Goal: Task Accomplishment & Management: Use online tool/utility

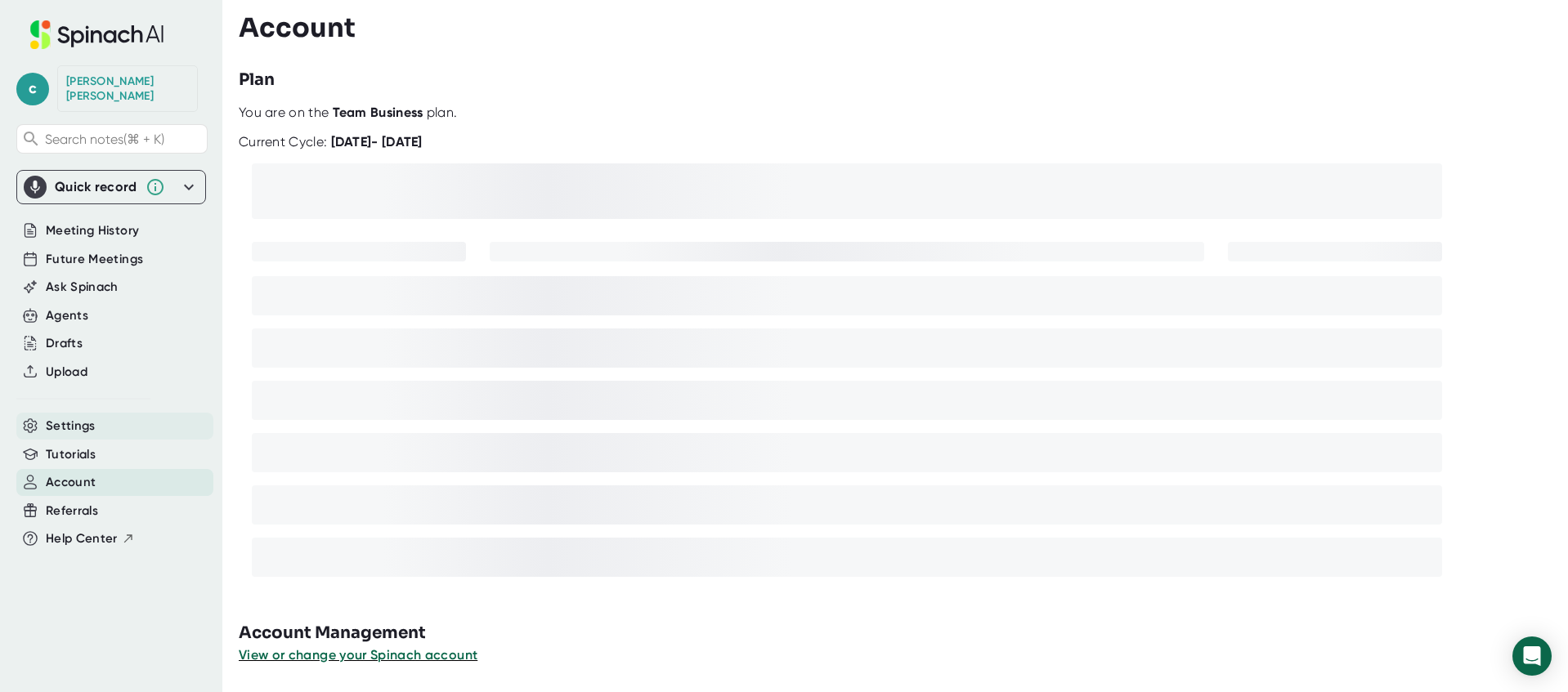
click at [81, 416] on span "Settings" at bounding box center [70, 425] width 50 height 18
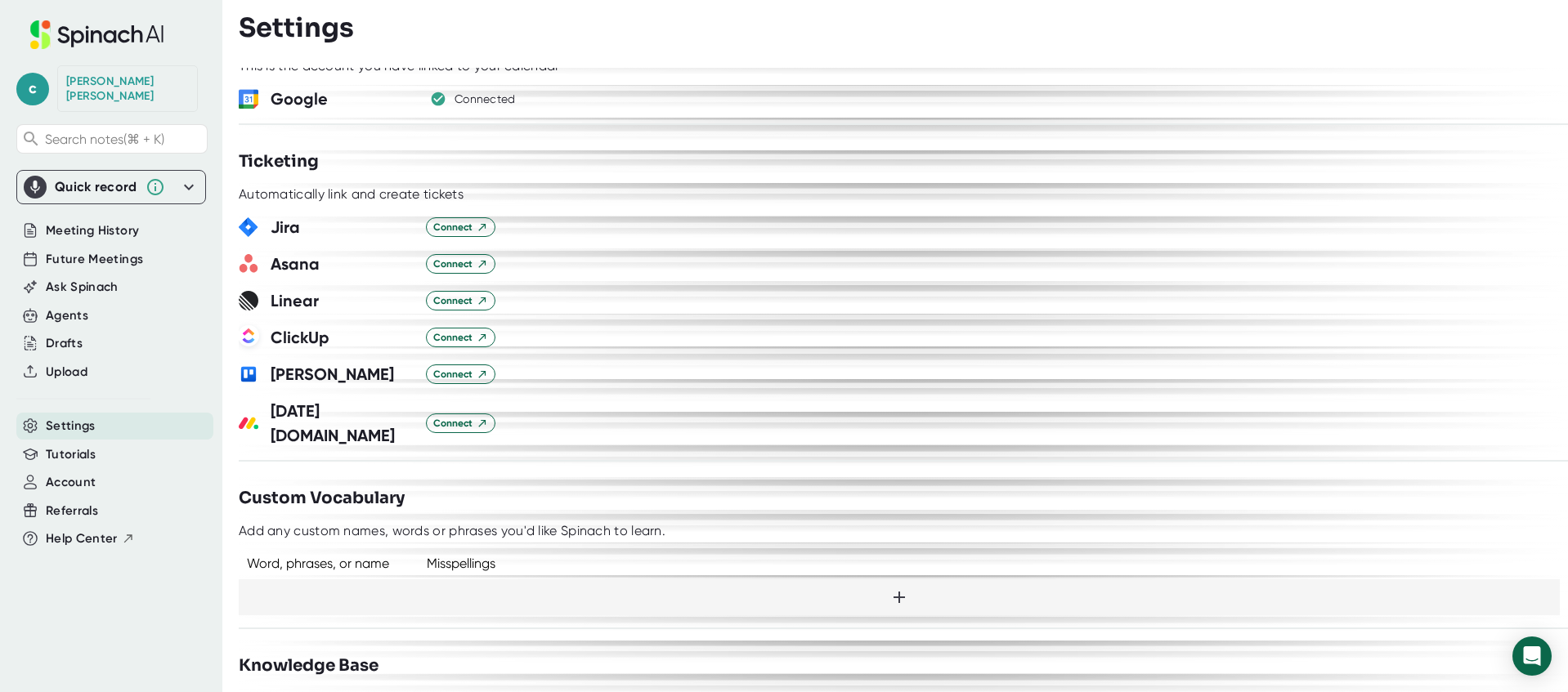
scroll to position [996, 0]
click at [456, 369] on span "Connect" at bounding box center [460, 371] width 54 height 15
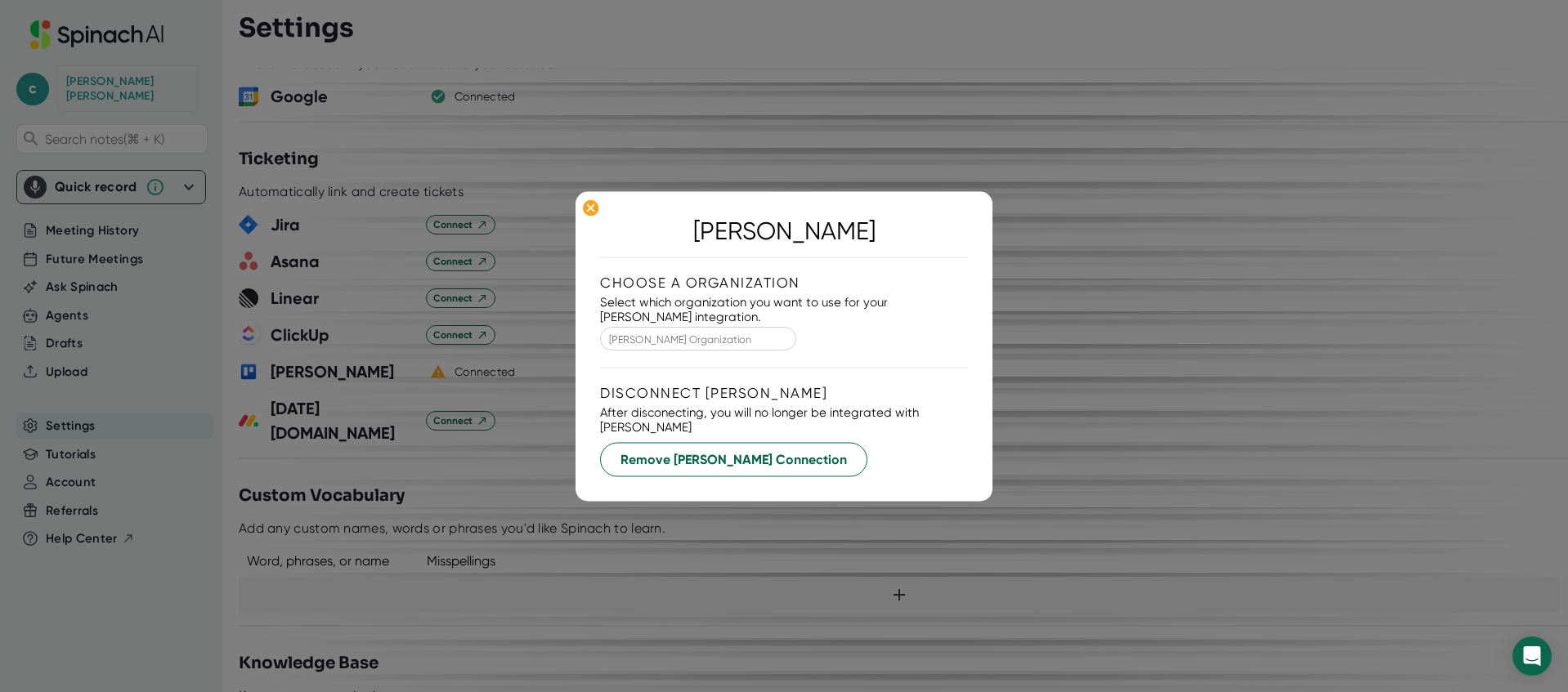
click at [659, 347] on input "[PERSON_NAME] Organization" at bounding box center [697, 338] width 170 height 18
click at [637, 382] on li "Ember Thread Group" at bounding box center [674, 381] width 196 height 23
type input "Ember Thread Group"
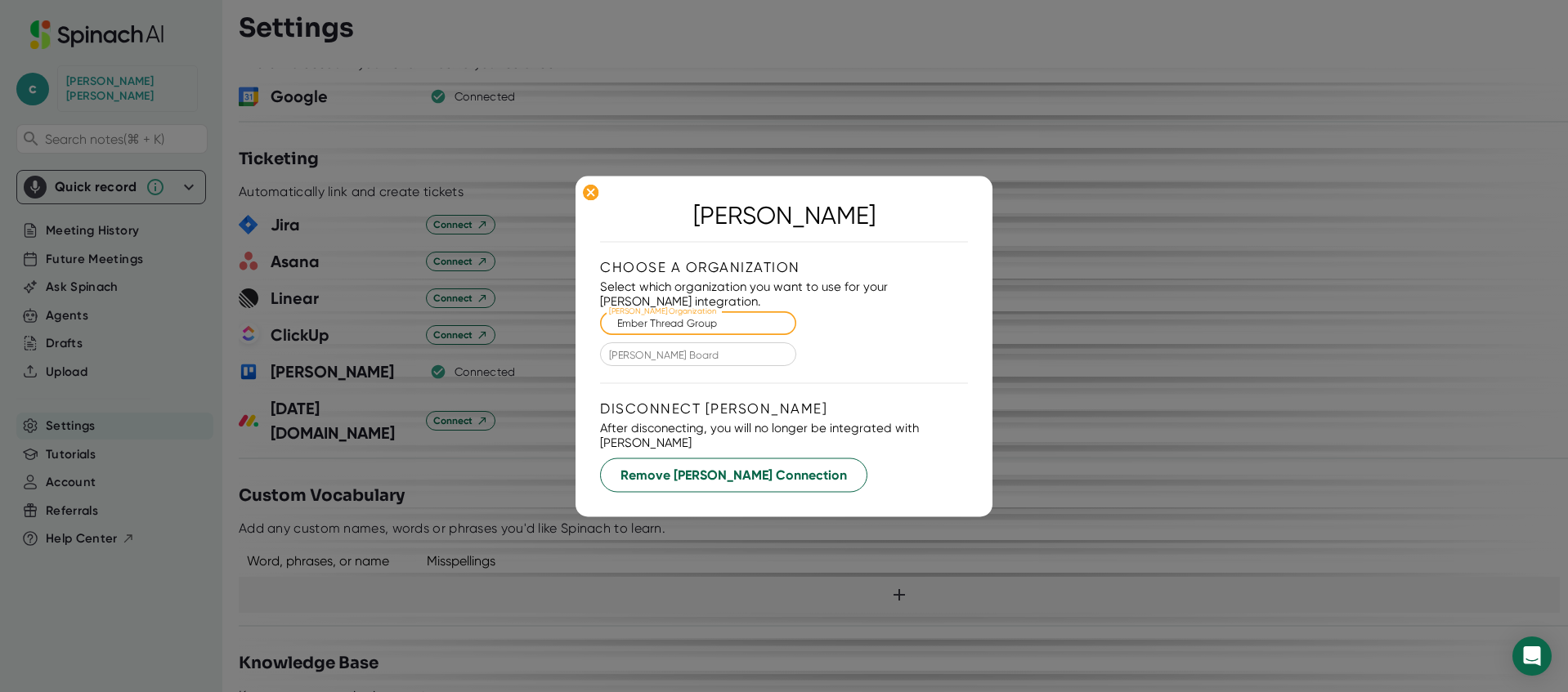
click at [685, 359] on input "[PERSON_NAME] Board" at bounding box center [697, 353] width 170 height 18
click at [659, 397] on li "Ember Thread Operations" at bounding box center [674, 397] width 196 height 23
type input "Ember Thread Operations"
click at [839, 438] on div "After disconecting, you will no longer be integrated with [PERSON_NAME]" at bounding box center [784, 435] width 368 height 29
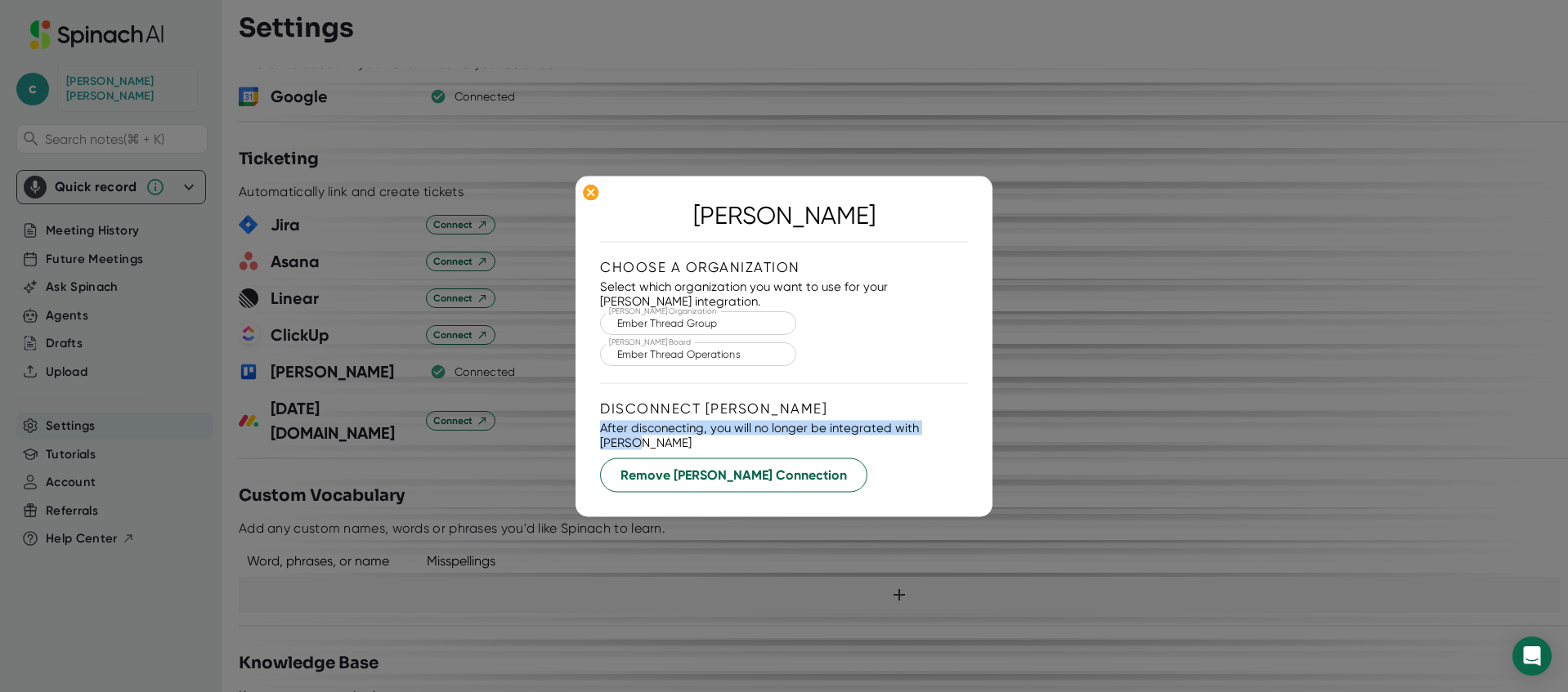
click at [839, 438] on div "After disconecting, you will no longer be integrated with [PERSON_NAME]" at bounding box center [784, 435] width 368 height 29
click at [824, 381] on div "[PERSON_NAME] Choose a organization Select which organization you want to use f…" at bounding box center [784, 346] width 368 height 292
click at [638, 246] on div "[PERSON_NAME] Choose a organization Select which organization you want to use f…" at bounding box center [784, 346] width 368 height 292
click at [591, 196] on icon at bounding box center [590, 192] width 8 height 8
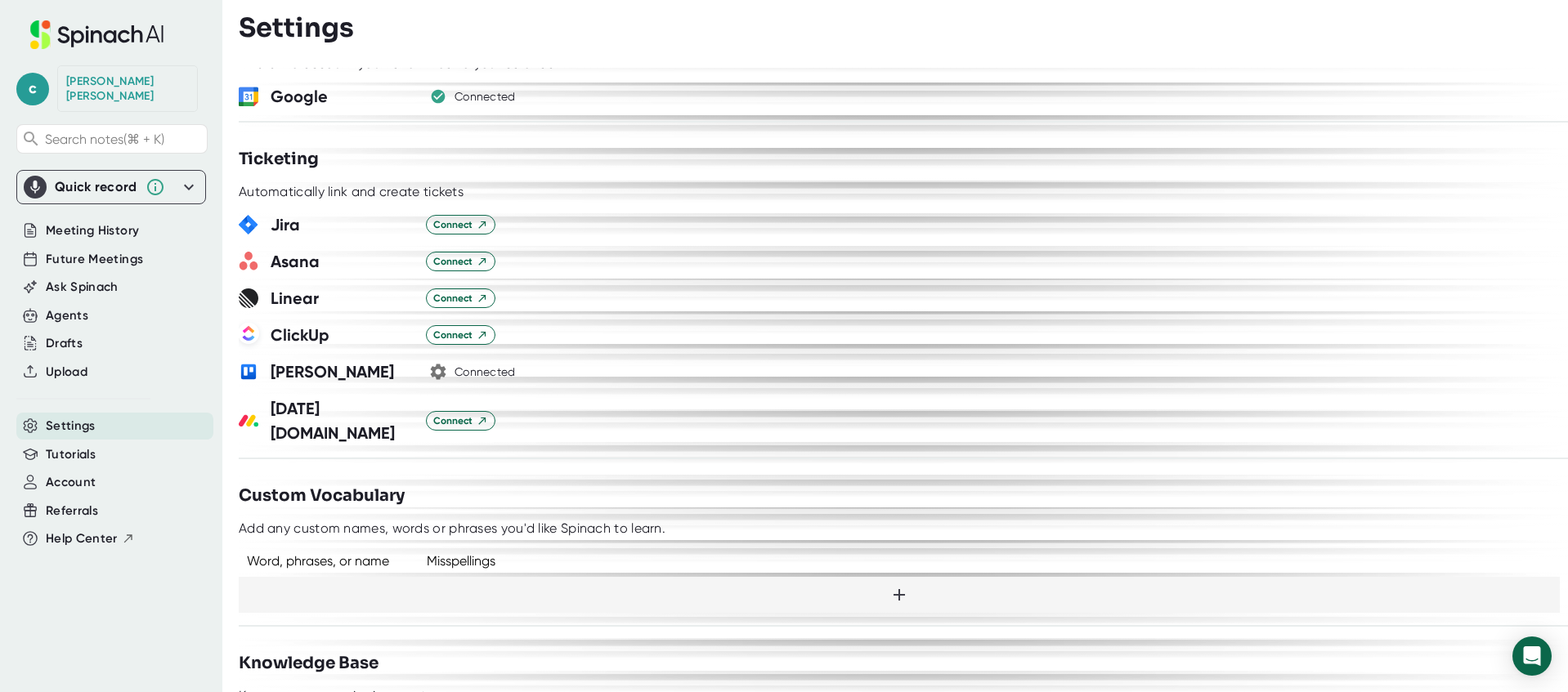
click at [432, 375] on icon "button" at bounding box center [439, 372] width 16 height 16
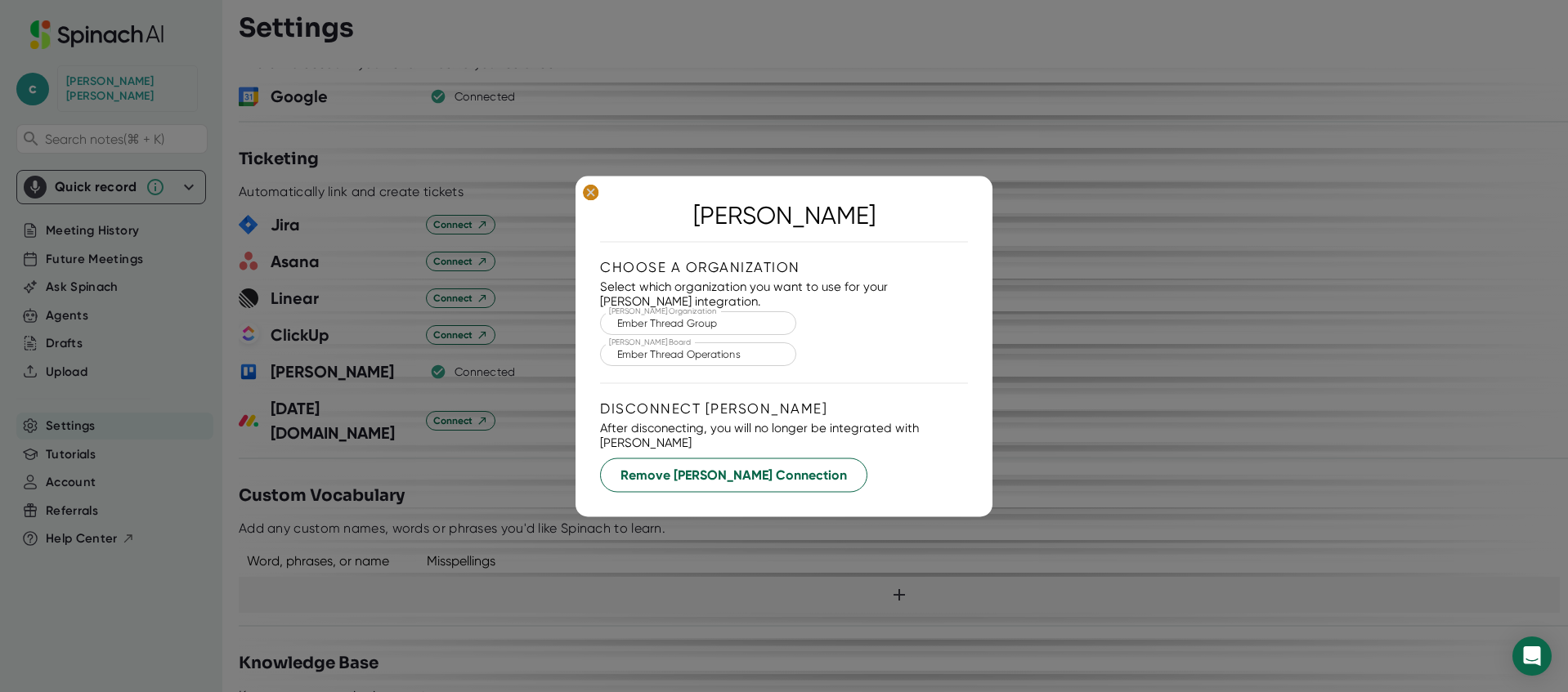
click at [592, 200] on ellipse at bounding box center [590, 191] width 16 height 16
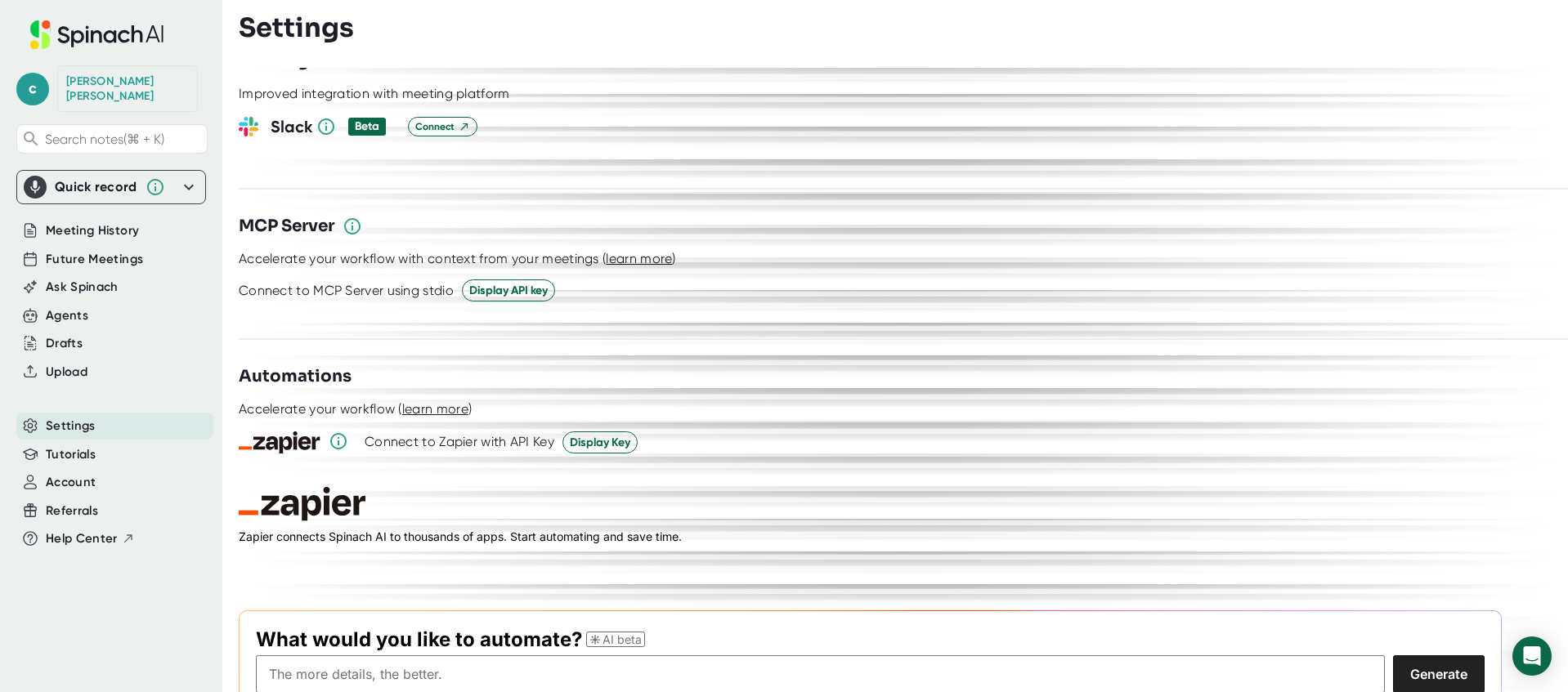
scroll to position [2192, 0]
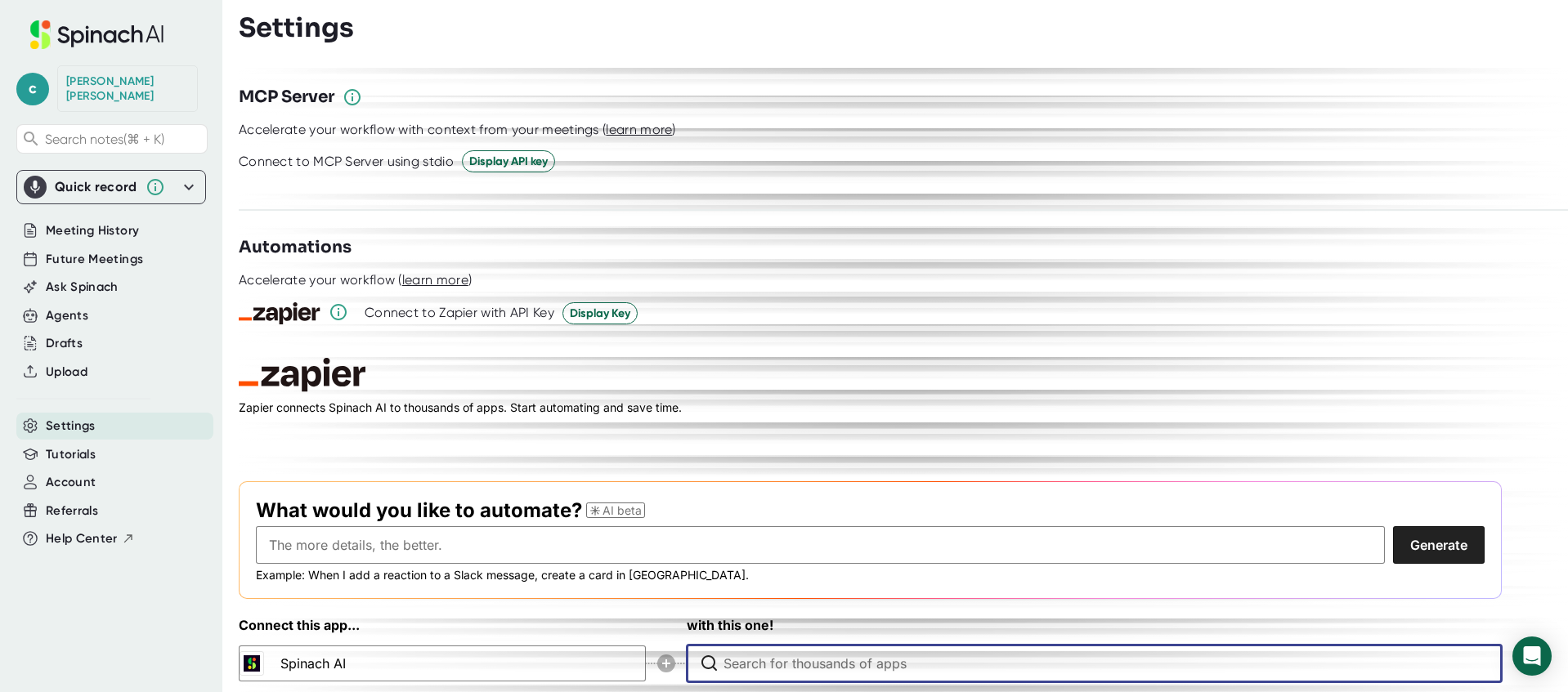
click at [742, 645] on input "Type to search for an app to connect" at bounding box center [1097, 663] width 749 height 36
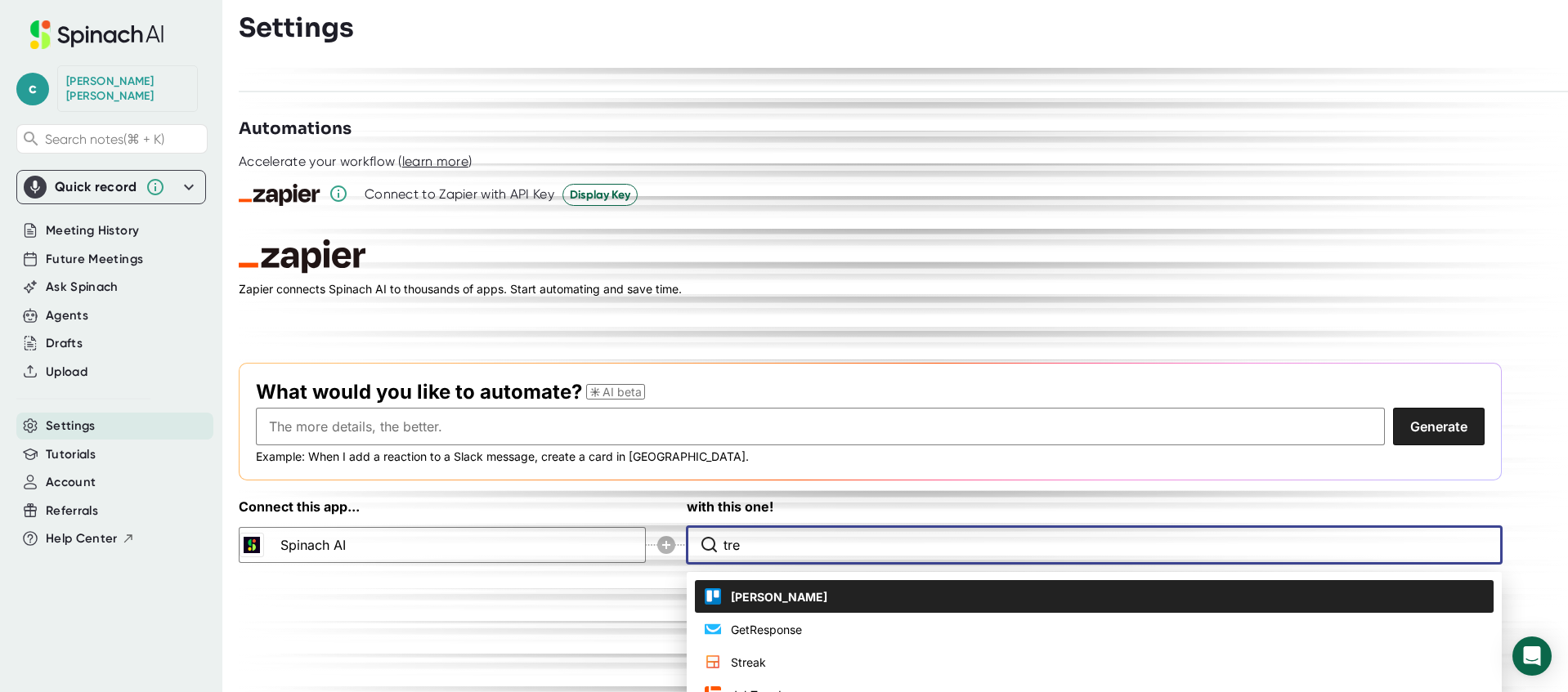
scroll to position [2318, 0]
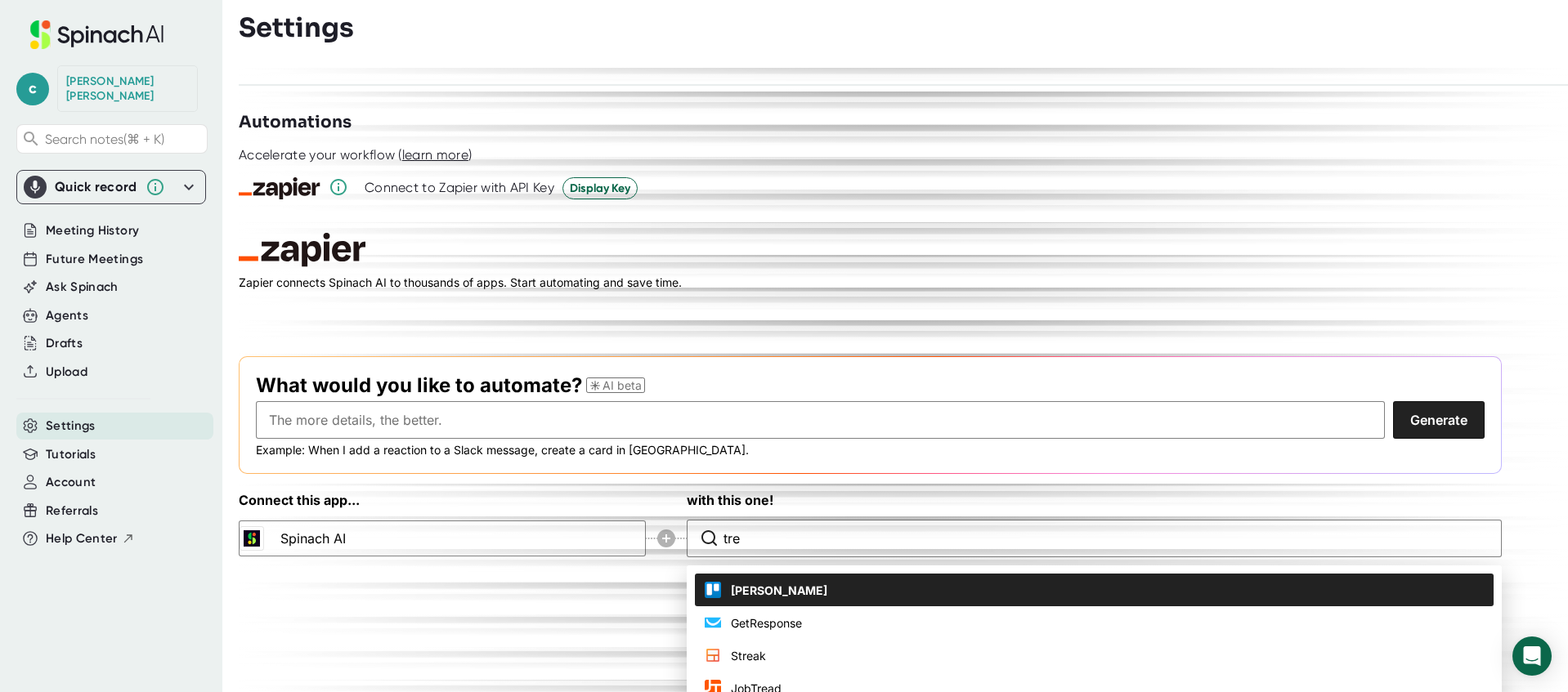
click at [729, 576] on li "[PERSON_NAME]" at bounding box center [1094, 590] width 798 height 33
type input "[PERSON_NAME]"
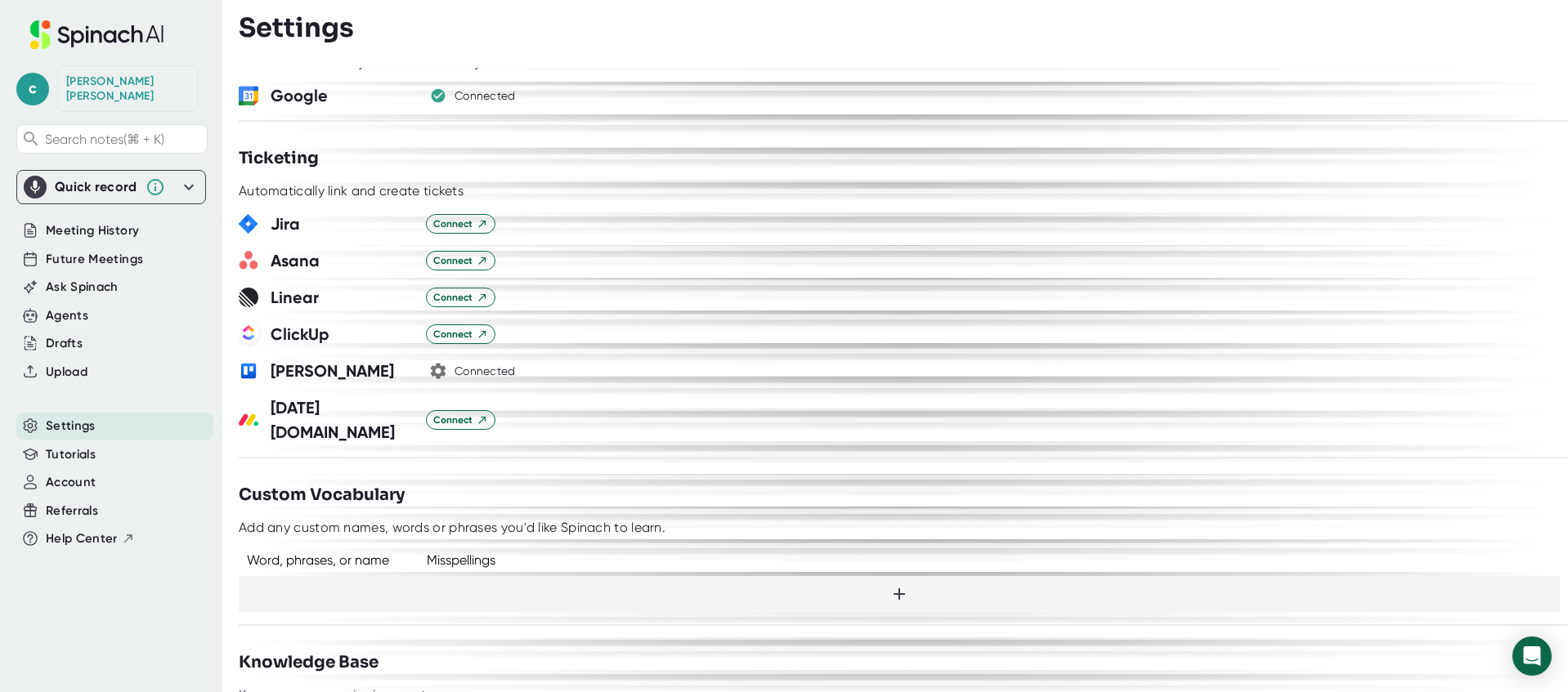
scroll to position [978, 0]
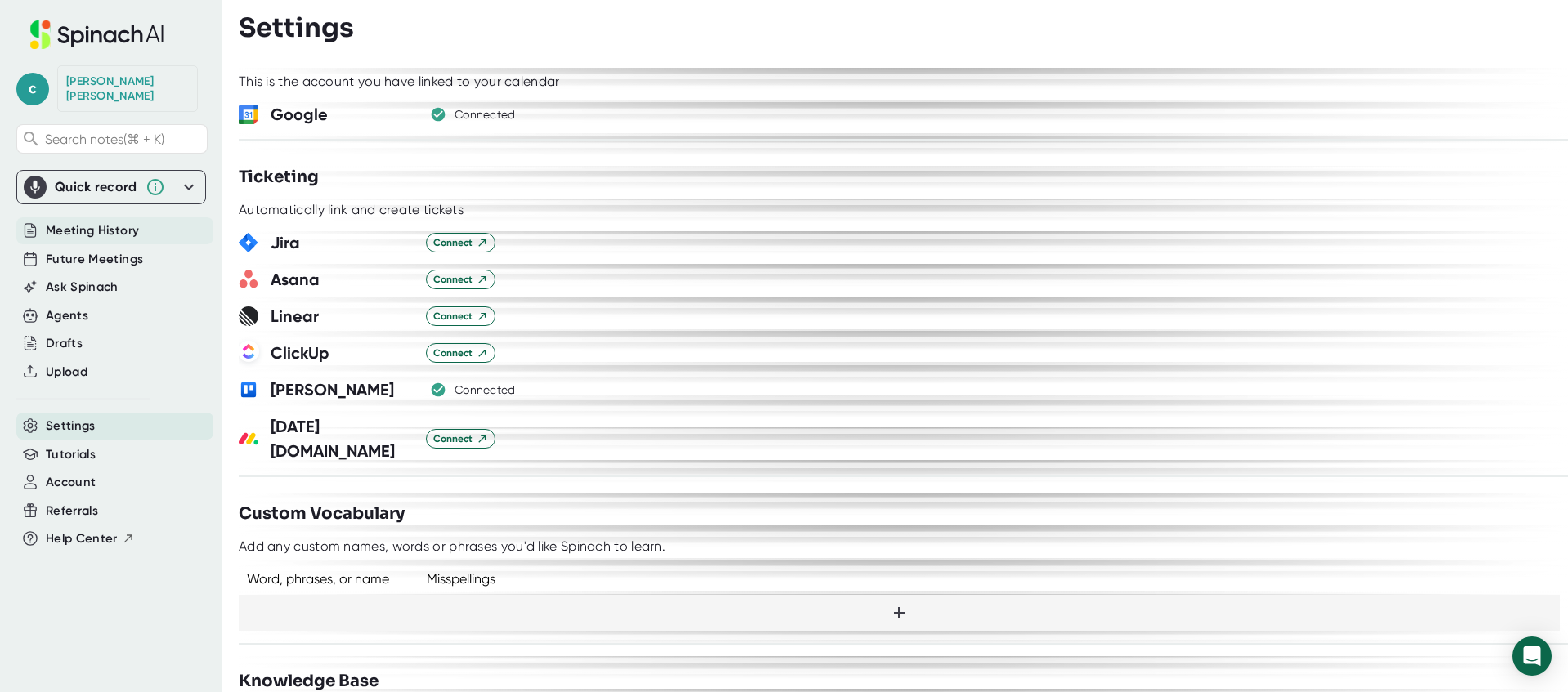
click at [74, 221] on span "Meeting History" at bounding box center [92, 230] width 93 height 18
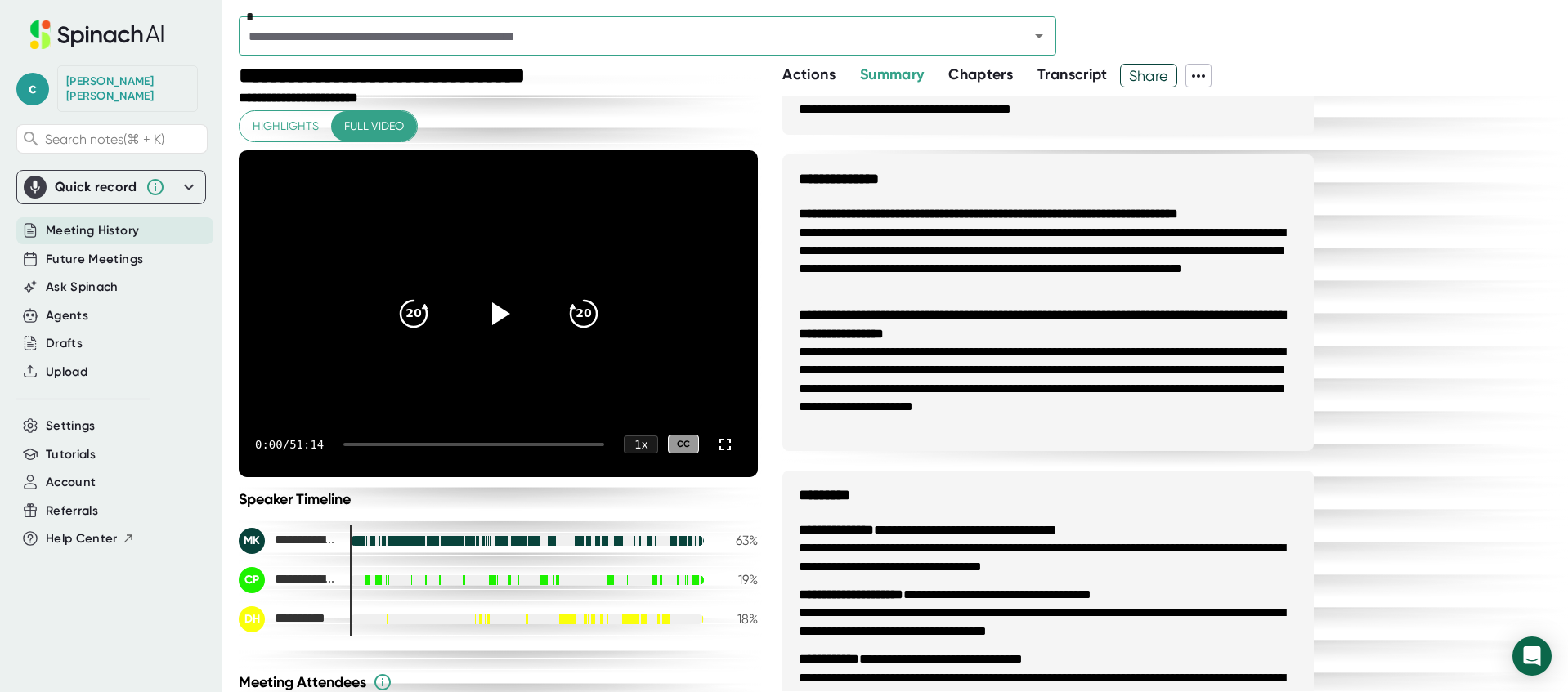
scroll to position [636, 0]
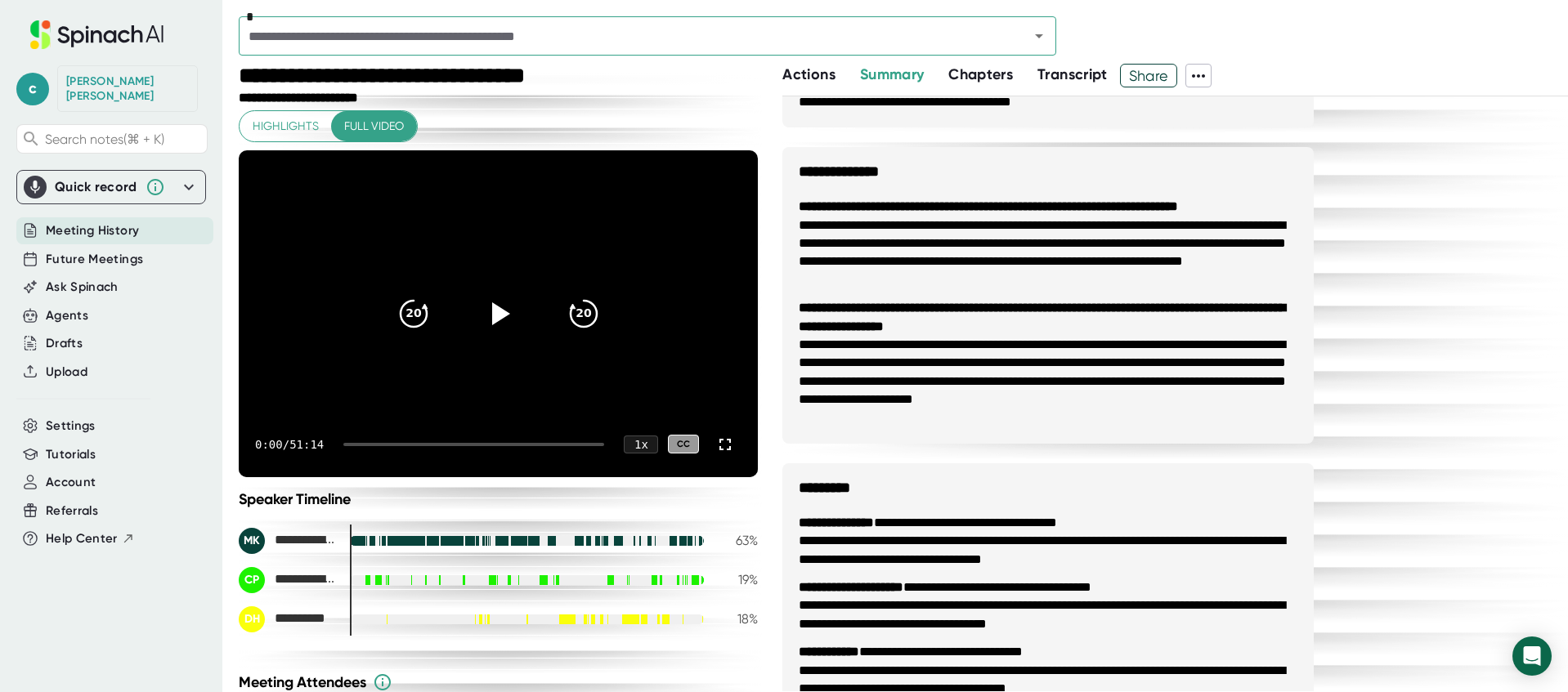
click at [821, 75] on span "Actions" at bounding box center [809, 74] width 52 height 18
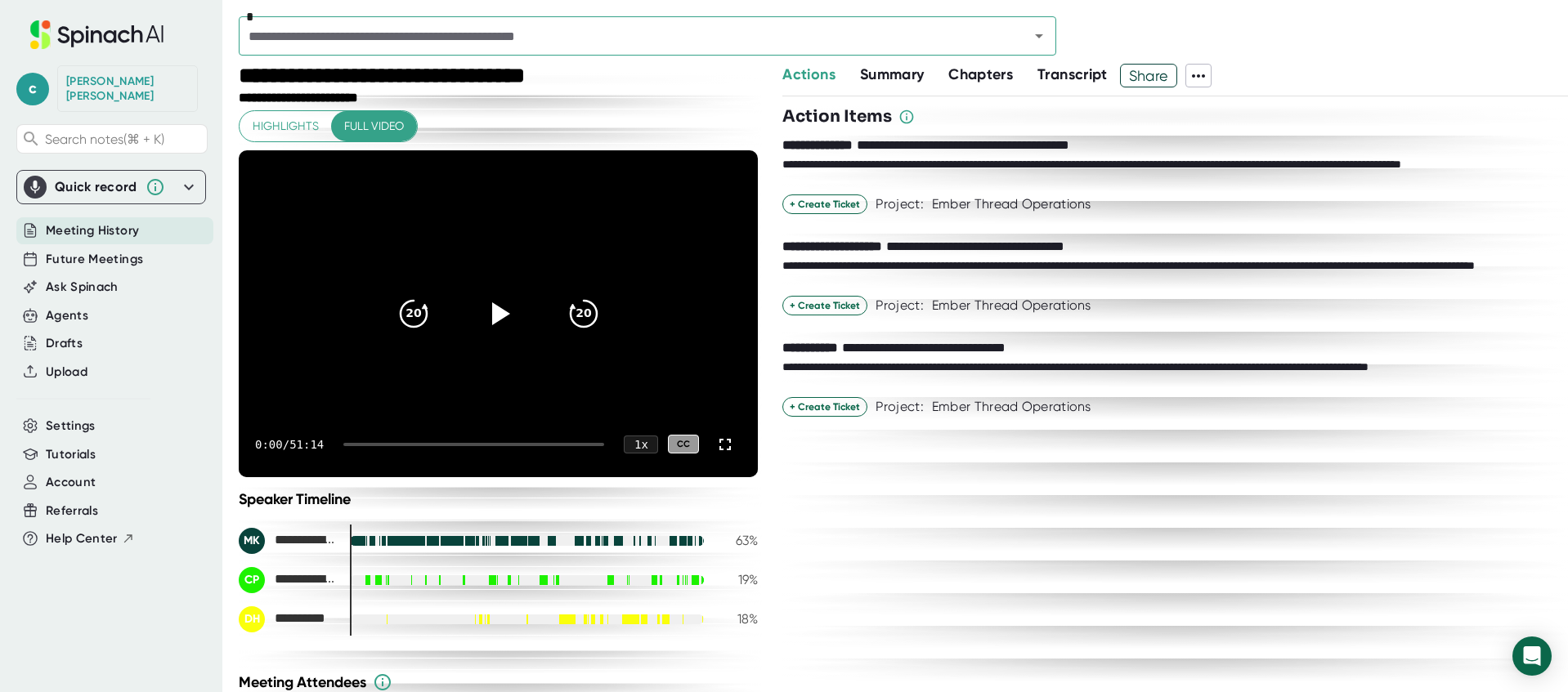
click at [313, 36] on input "text" at bounding box center [623, 36] width 759 height 23
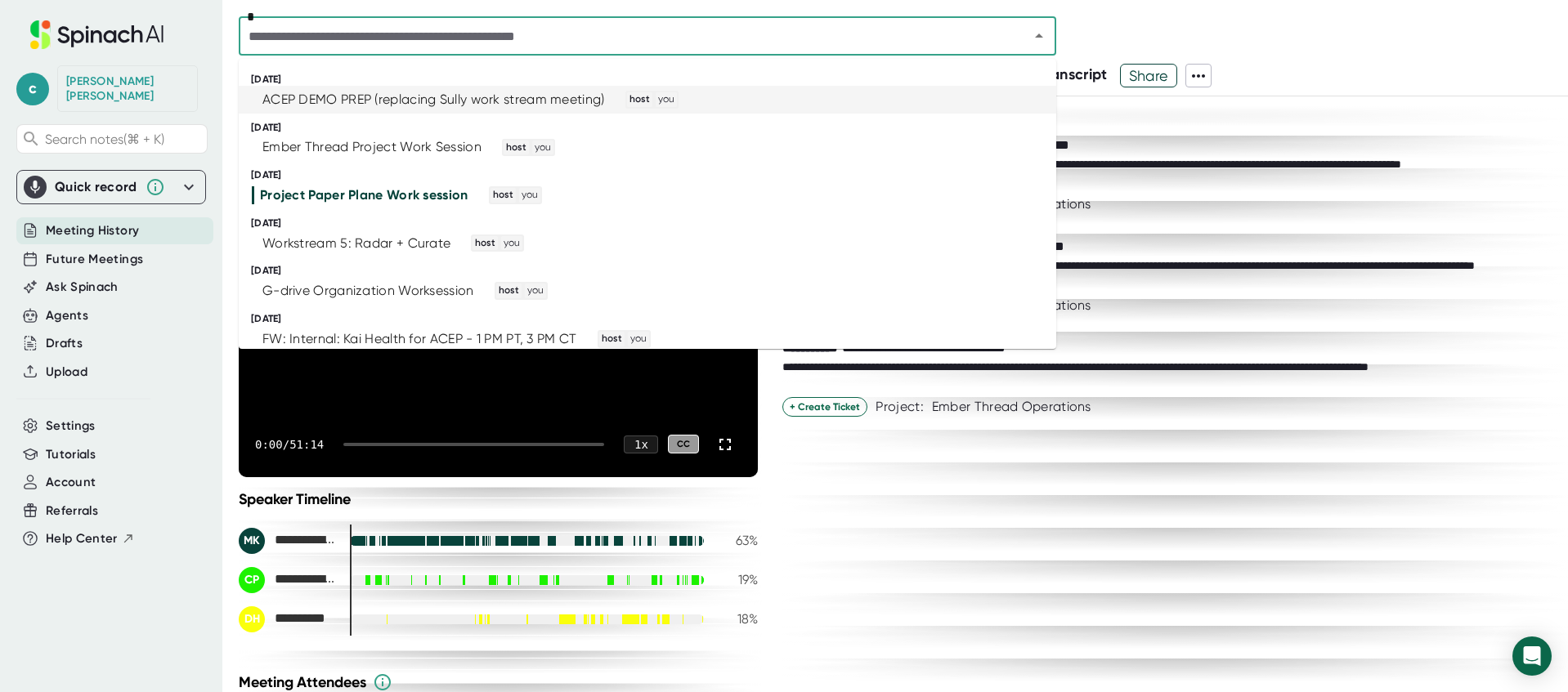
click at [286, 98] on div "ACEP DEMO PREP (replacing Sully work stream meeting)" at bounding box center [433, 99] width 343 height 16
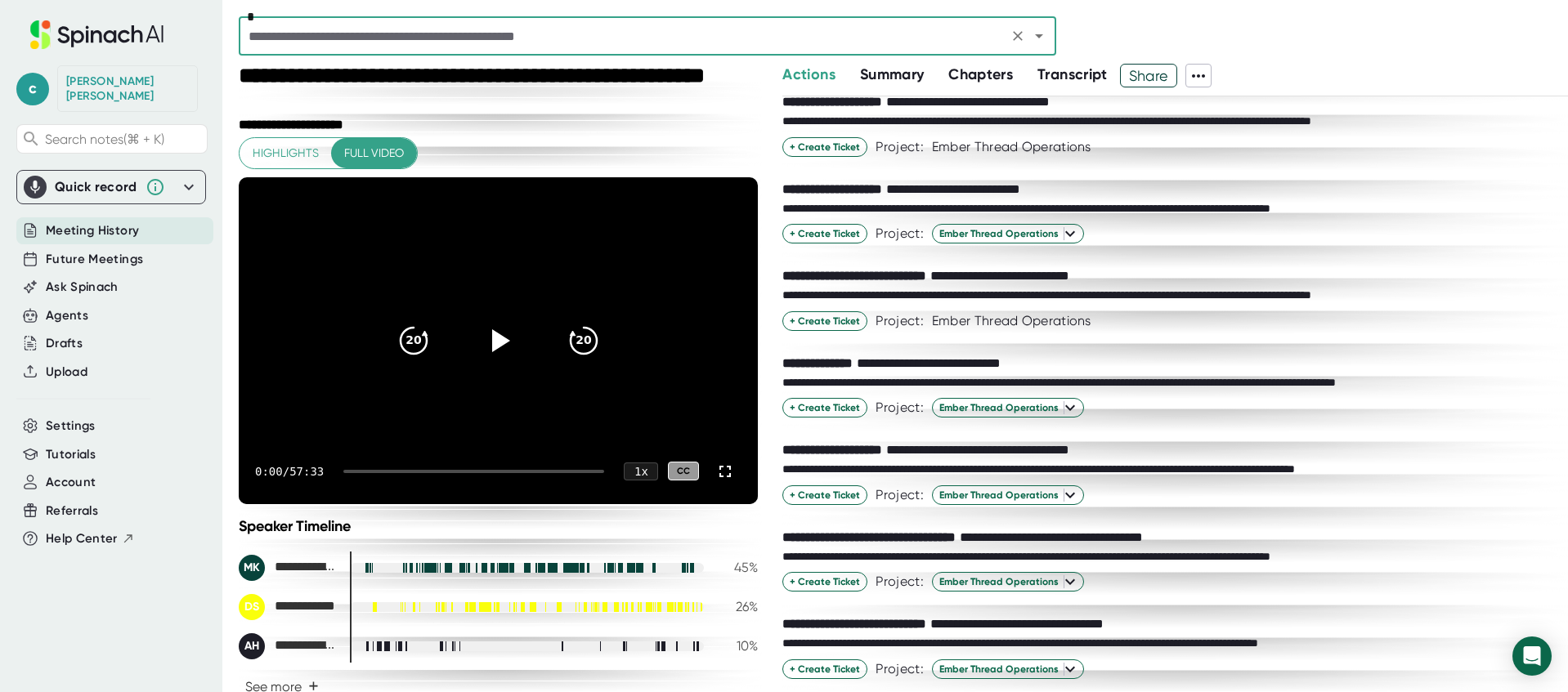
scroll to position [505, 0]
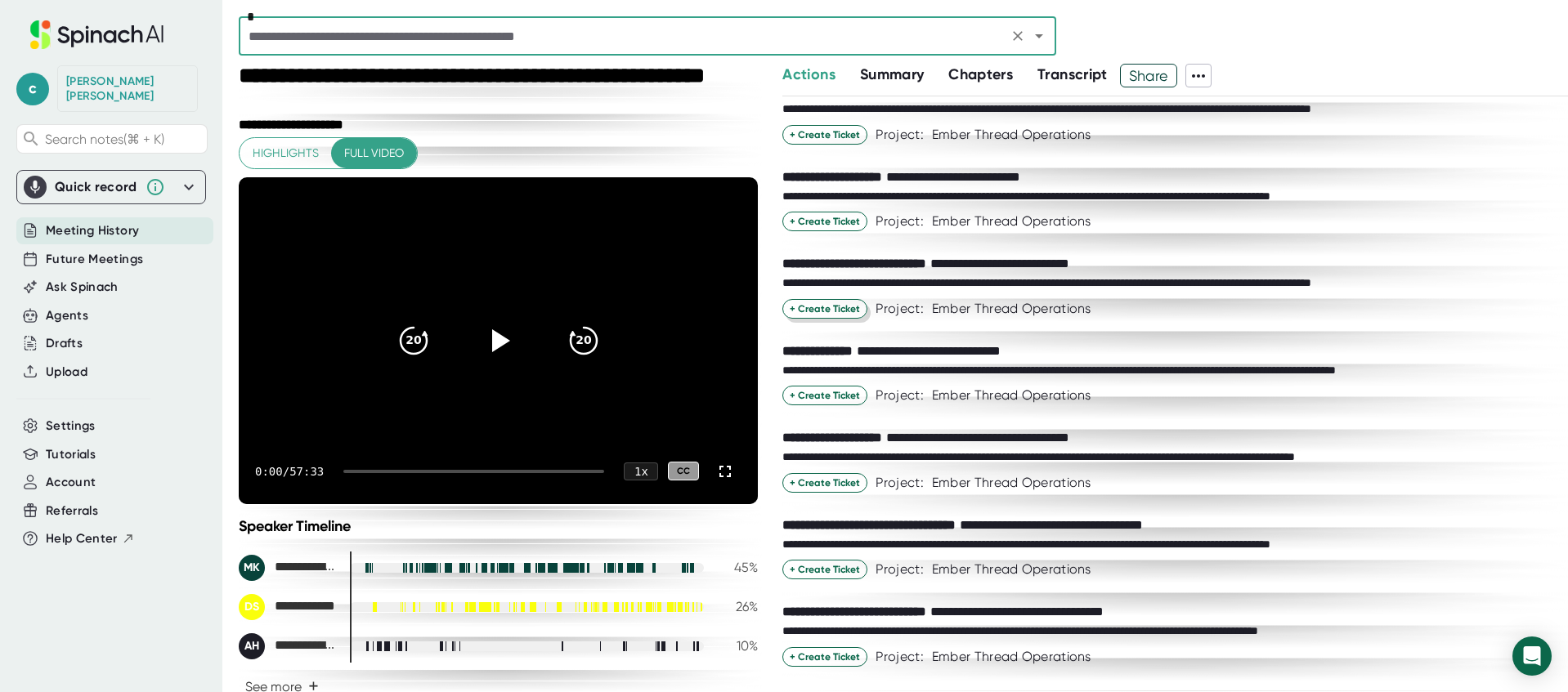
click at [829, 308] on span "+ Create Ticket" at bounding box center [824, 309] width 70 height 15
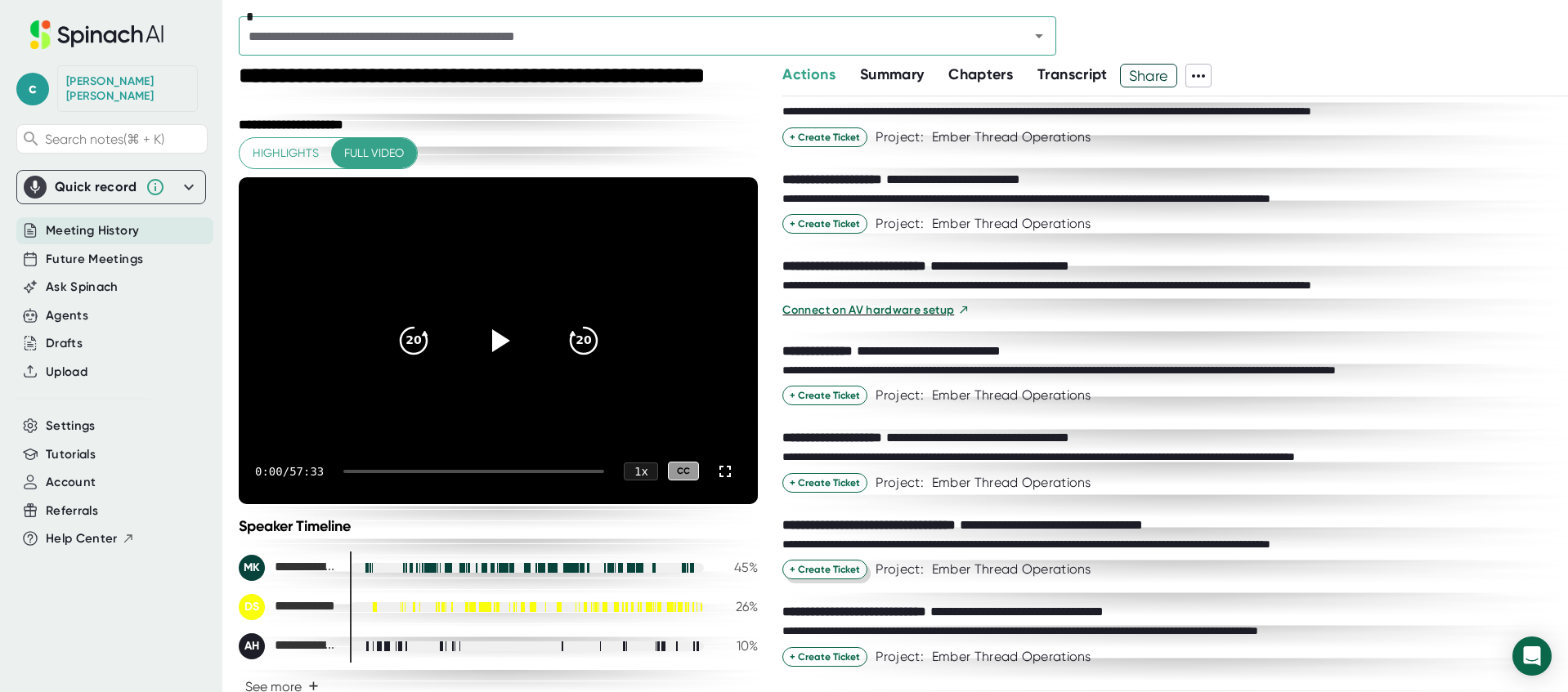
click at [831, 568] on span "+ Create Ticket" at bounding box center [824, 569] width 70 height 15
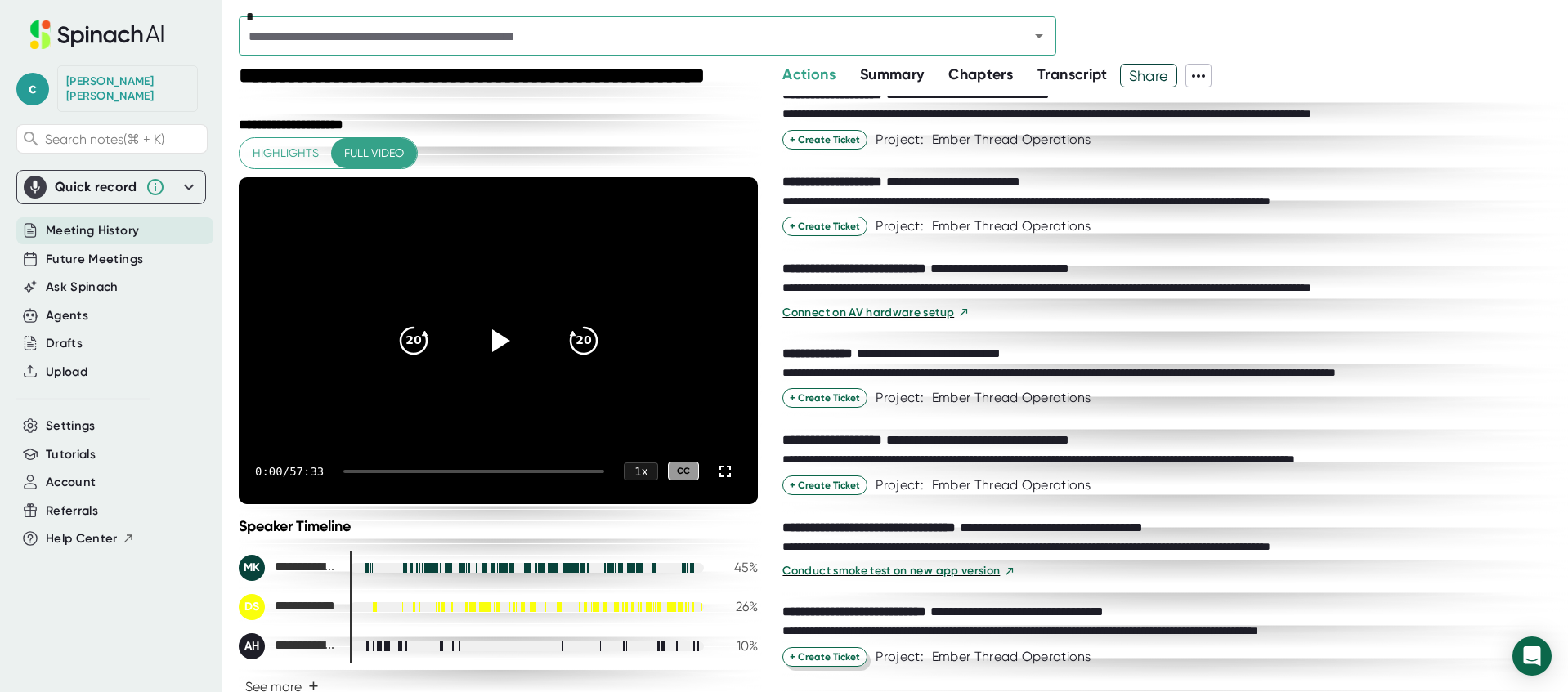
scroll to position [500, 0]
click at [818, 655] on span "+ Create Ticket" at bounding box center [824, 656] width 70 height 15
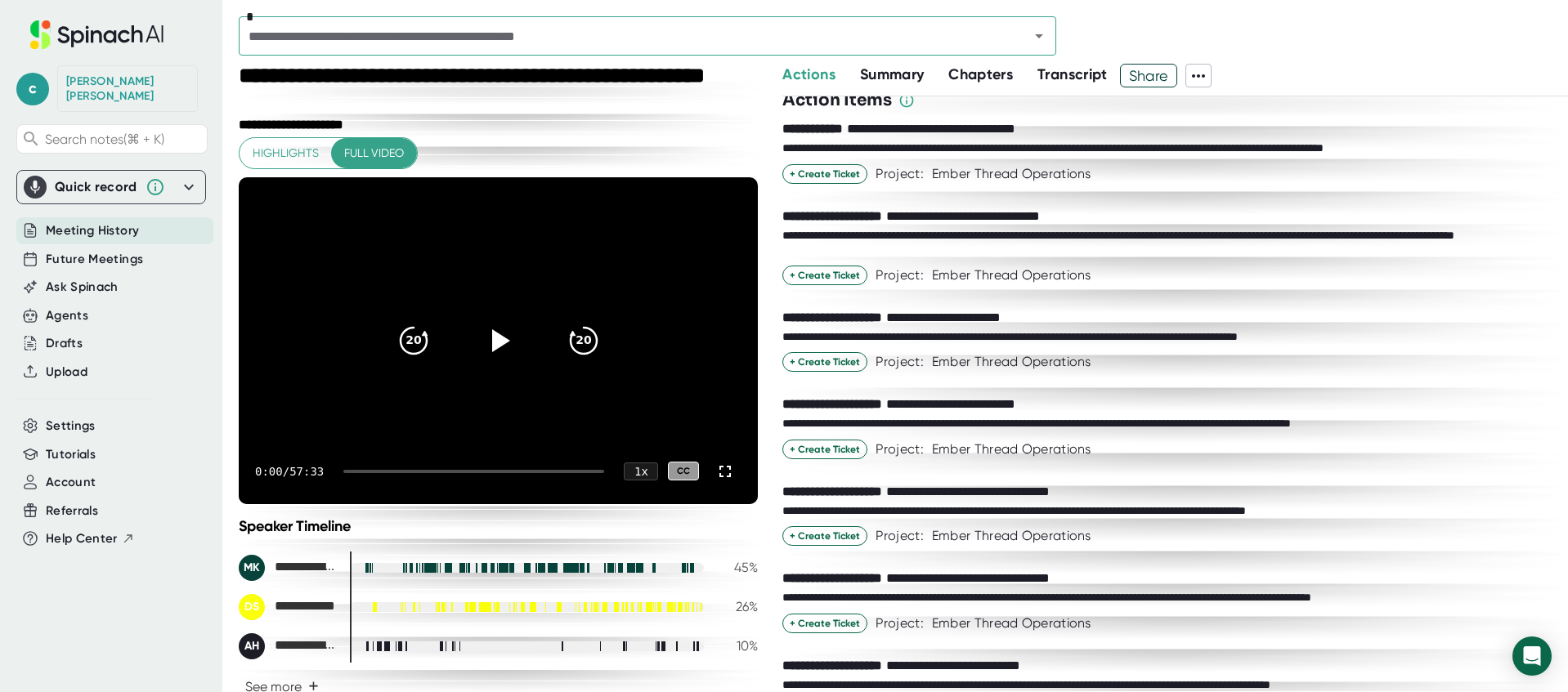
scroll to position [0, 0]
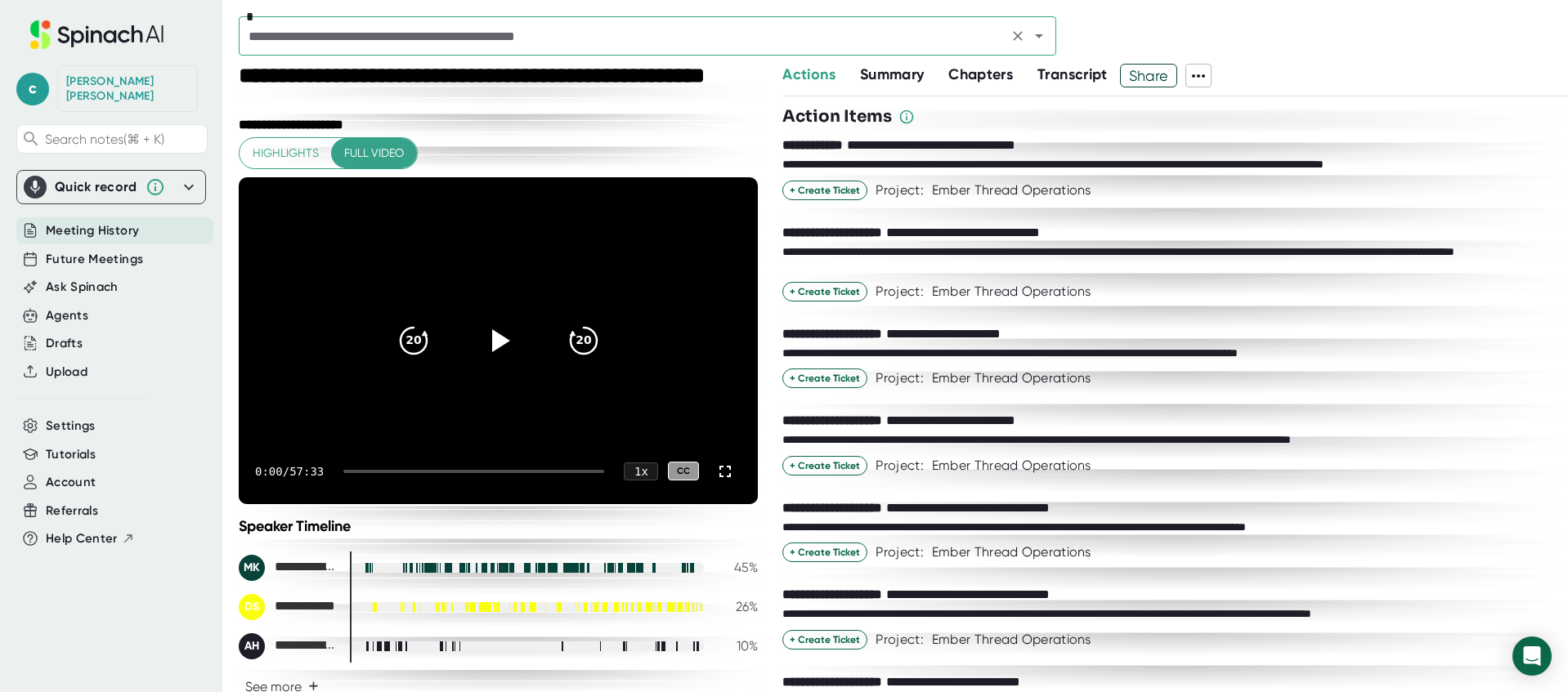
click at [410, 37] on input "text" at bounding box center [623, 36] width 759 height 23
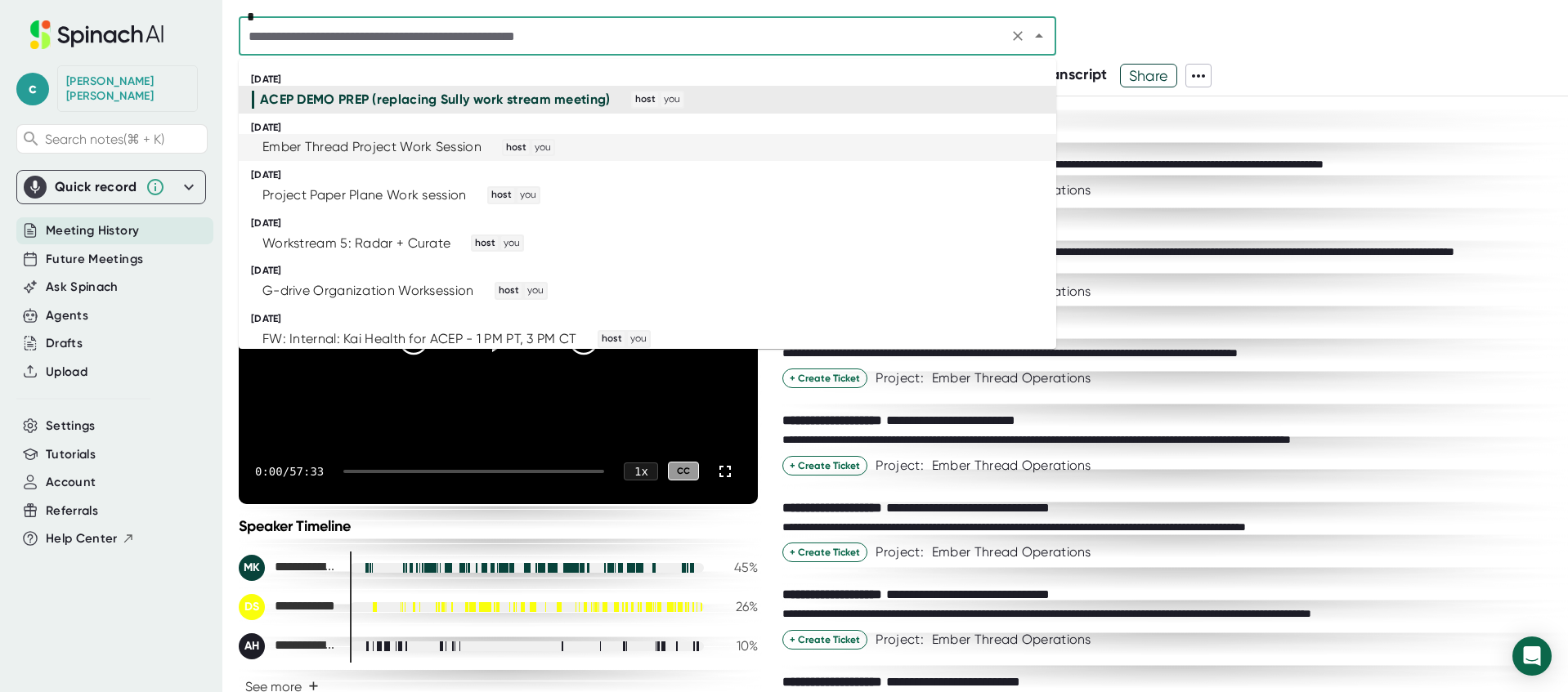
click at [339, 145] on div "Ember Thread Project Work Session" at bounding box center [372, 147] width 219 height 16
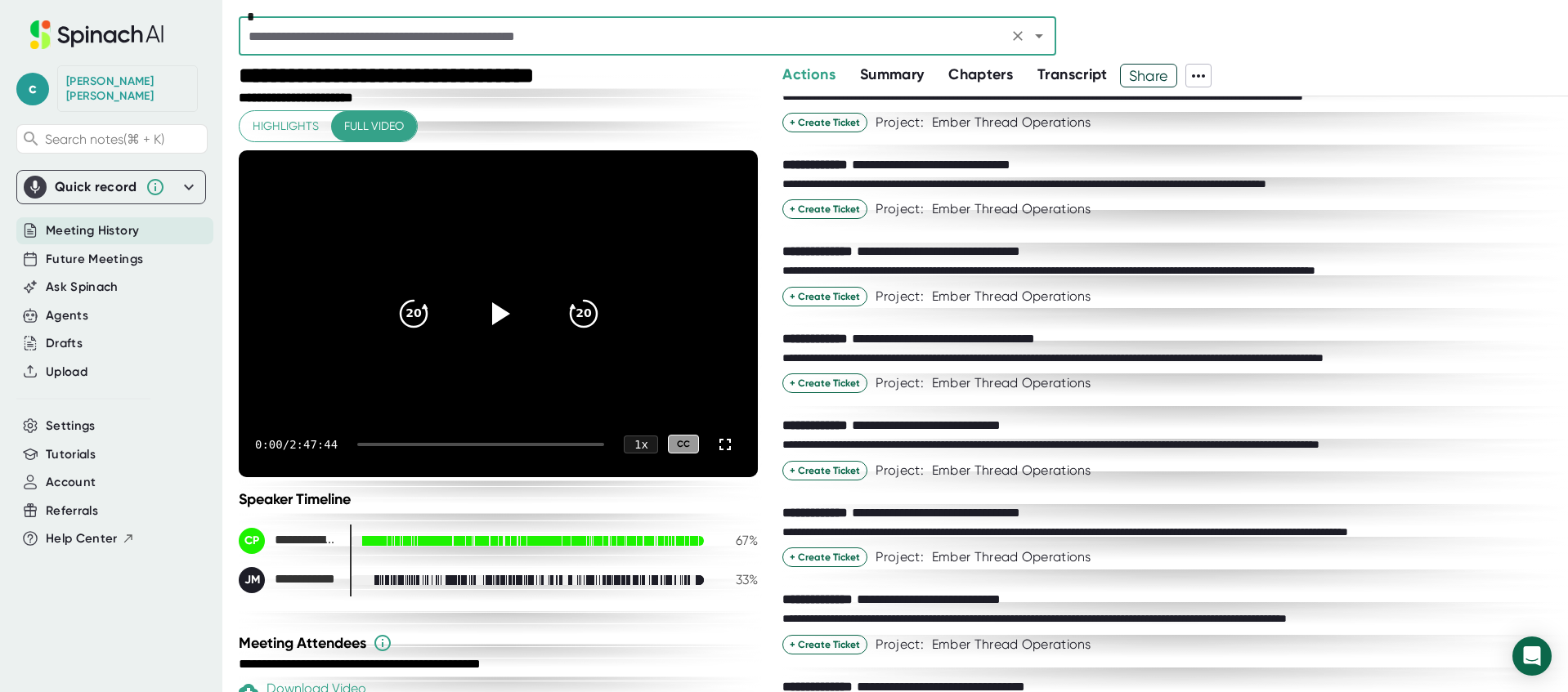
scroll to position [316, 0]
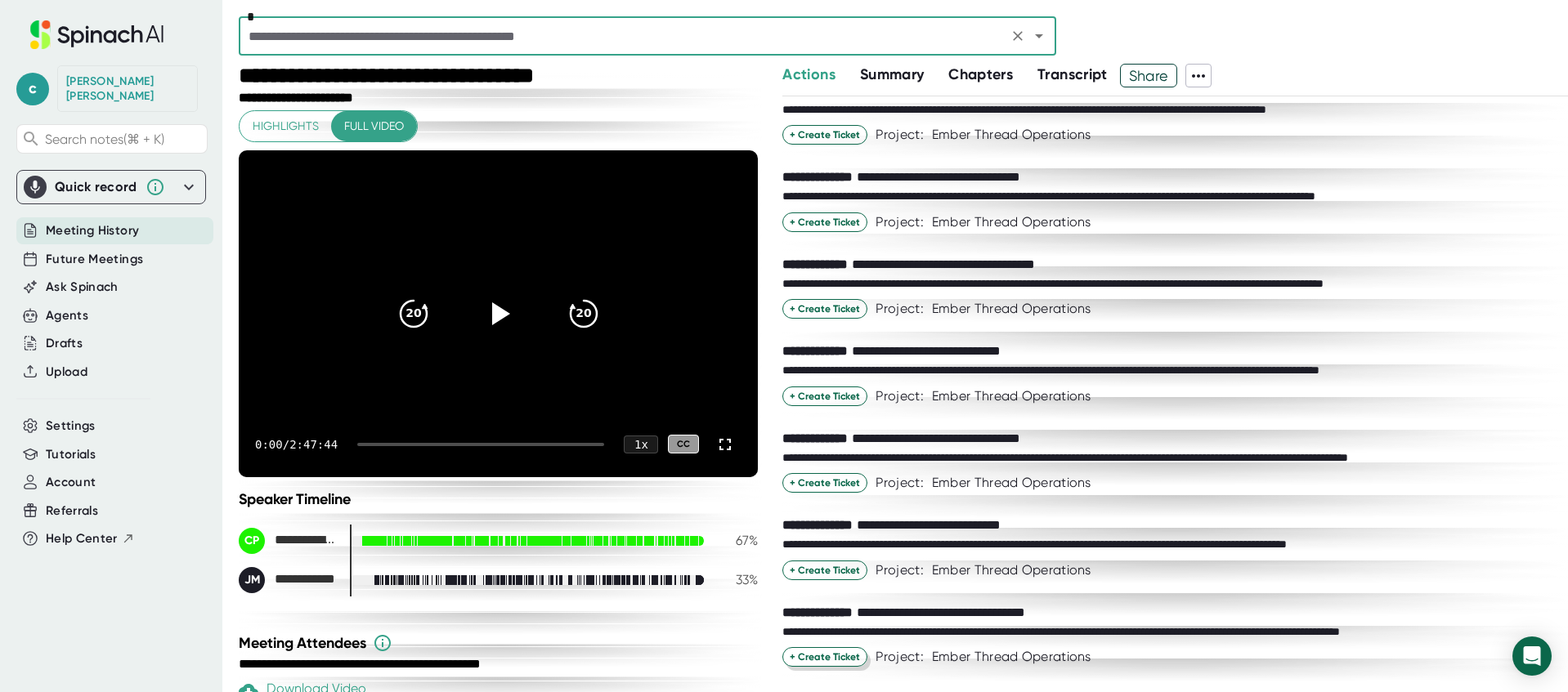
click at [832, 654] on span "+ Create Ticket" at bounding box center [824, 656] width 70 height 15
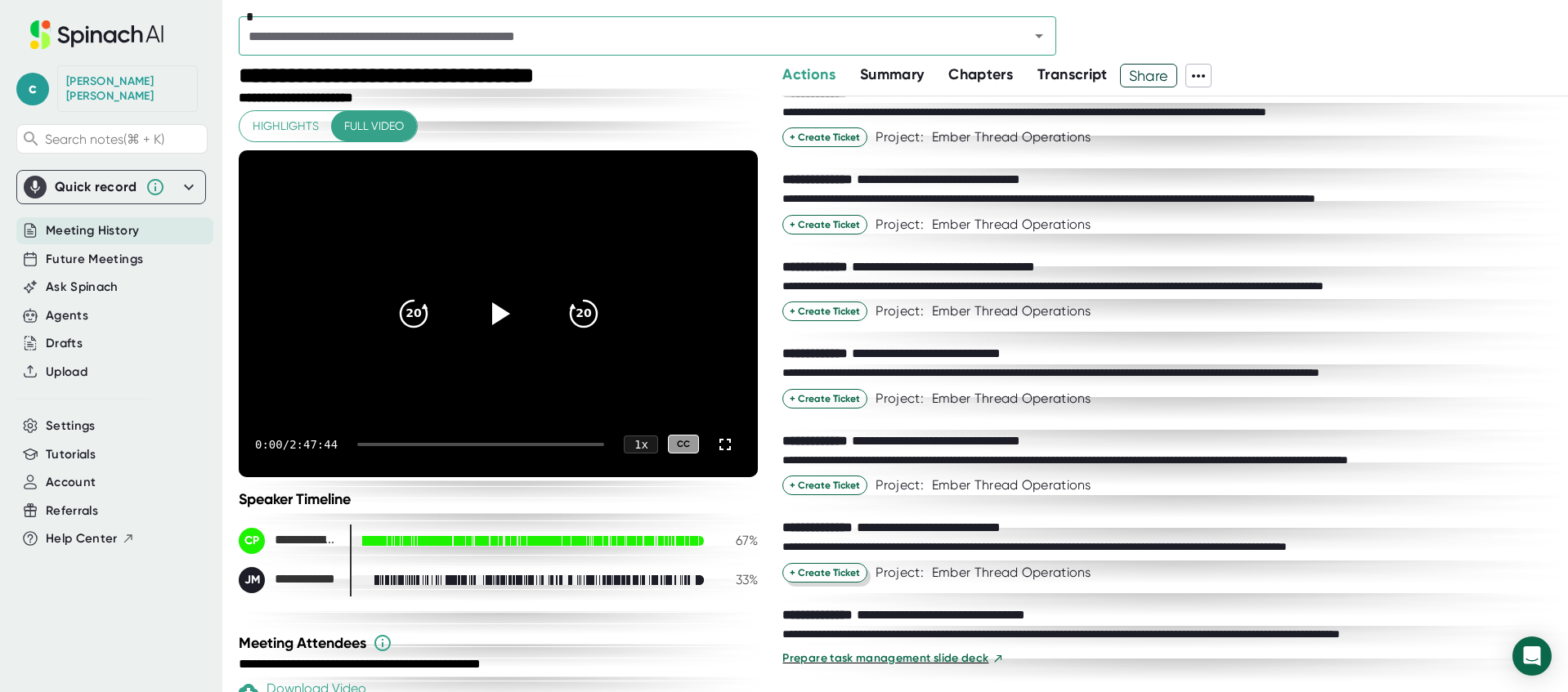
scroll to position [313, 0]
click at [829, 571] on span "+ Create Ticket" at bounding box center [824, 573] width 70 height 15
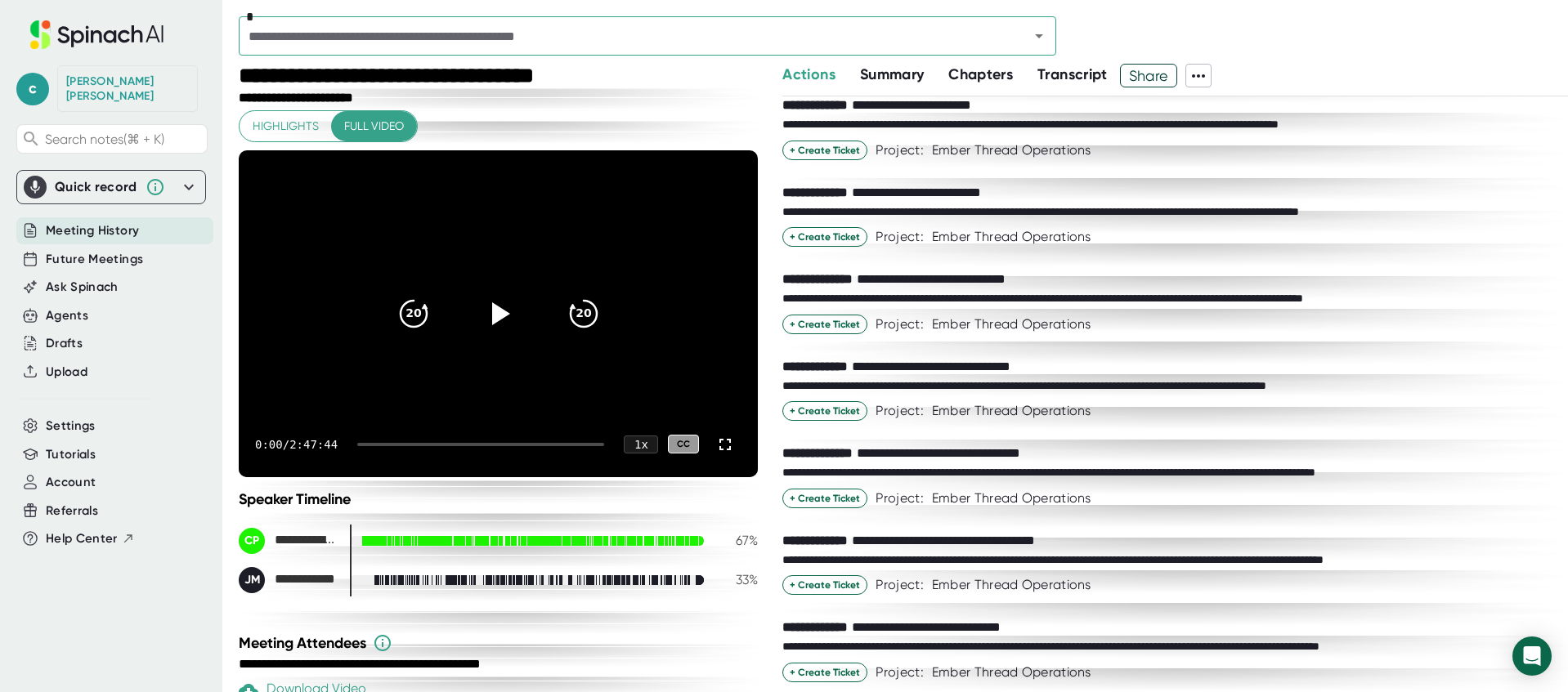
scroll to position [0, 0]
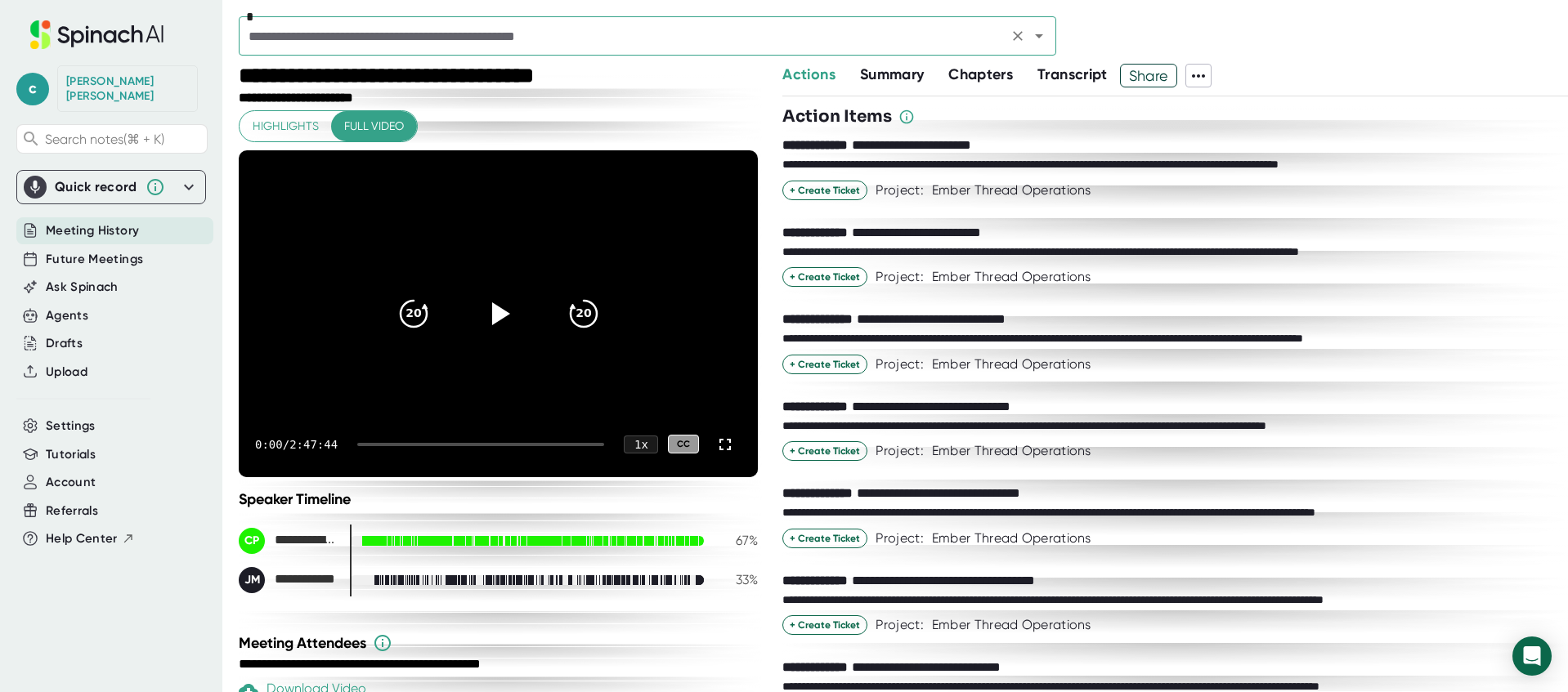
click at [288, 26] on input "text" at bounding box center [623, 36] width 759 height 23
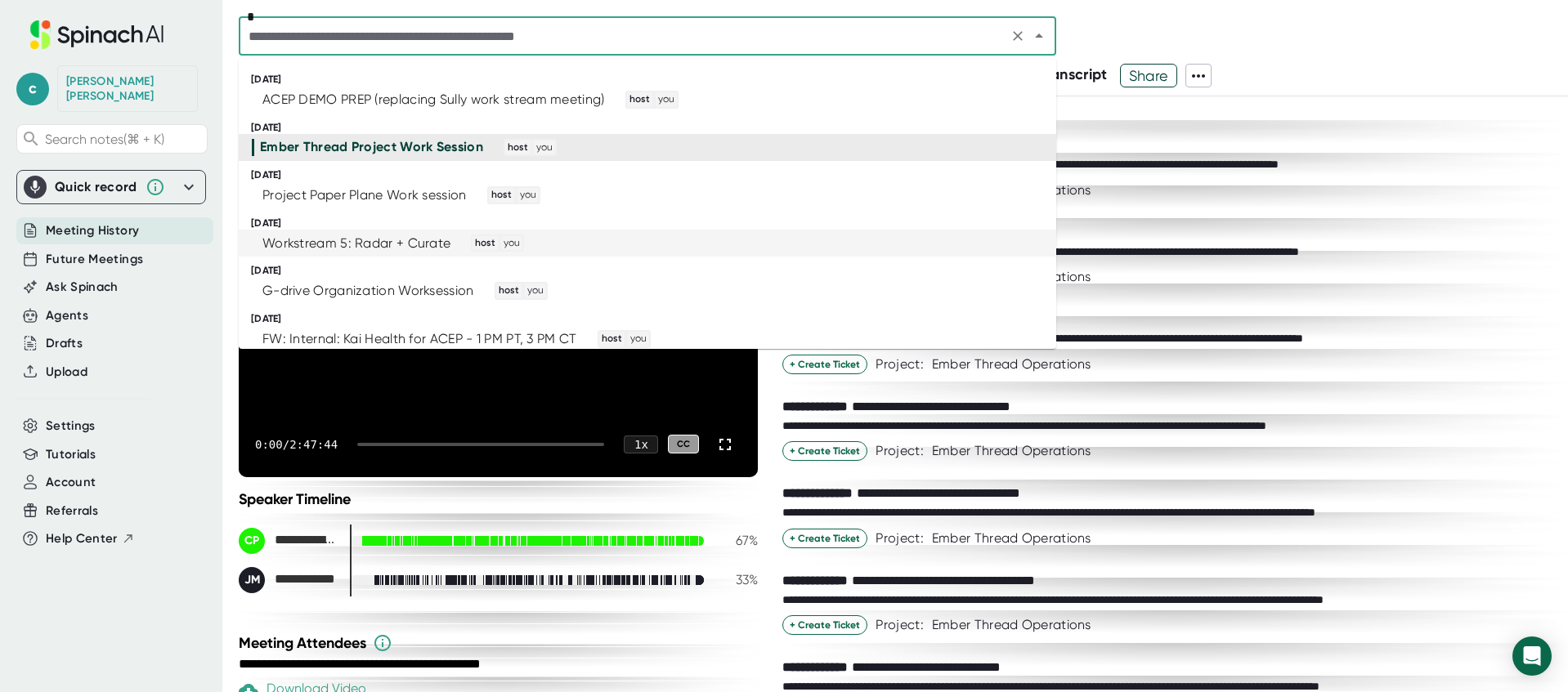
click at [293, 240] on div "Workstream 5: Radar + Curate" at bounding box center [356, 243] width 188 height 16
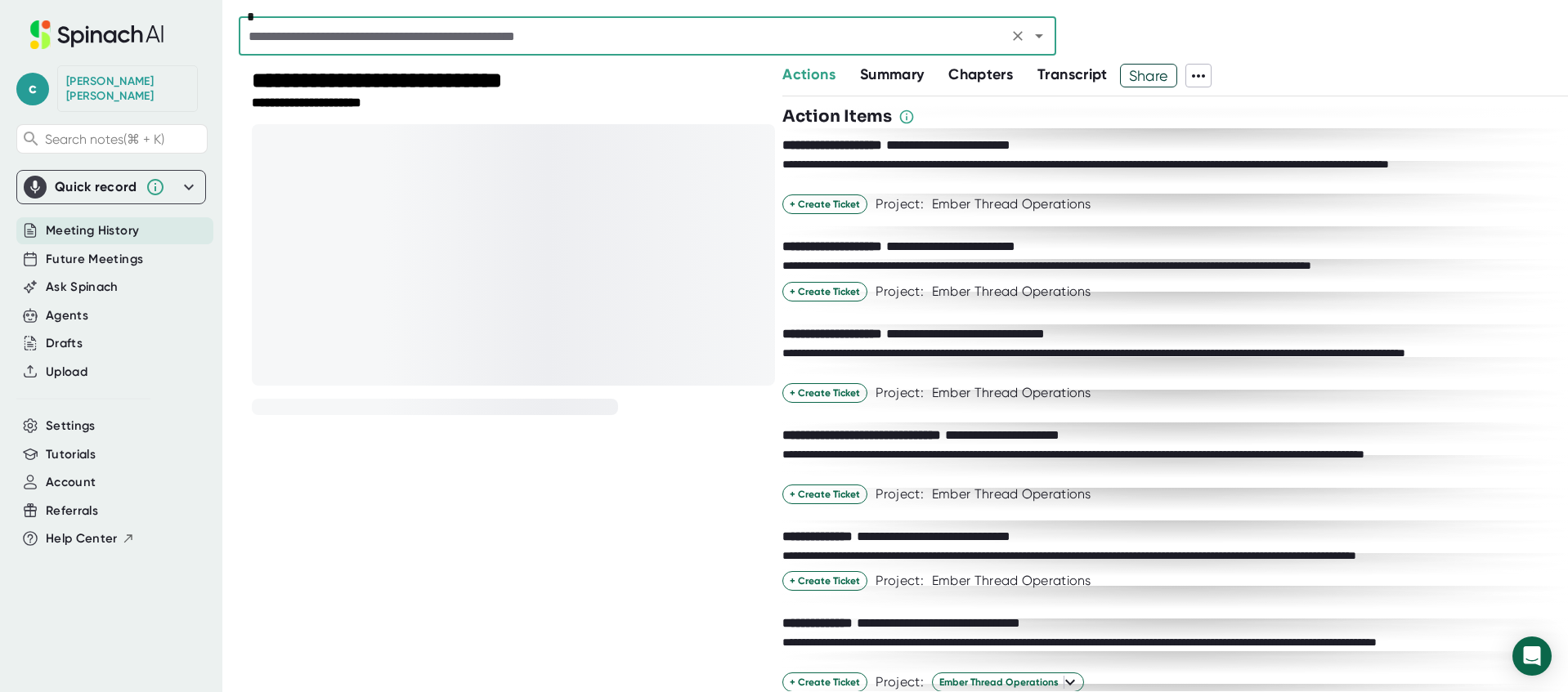
scroll to position [25, 0]
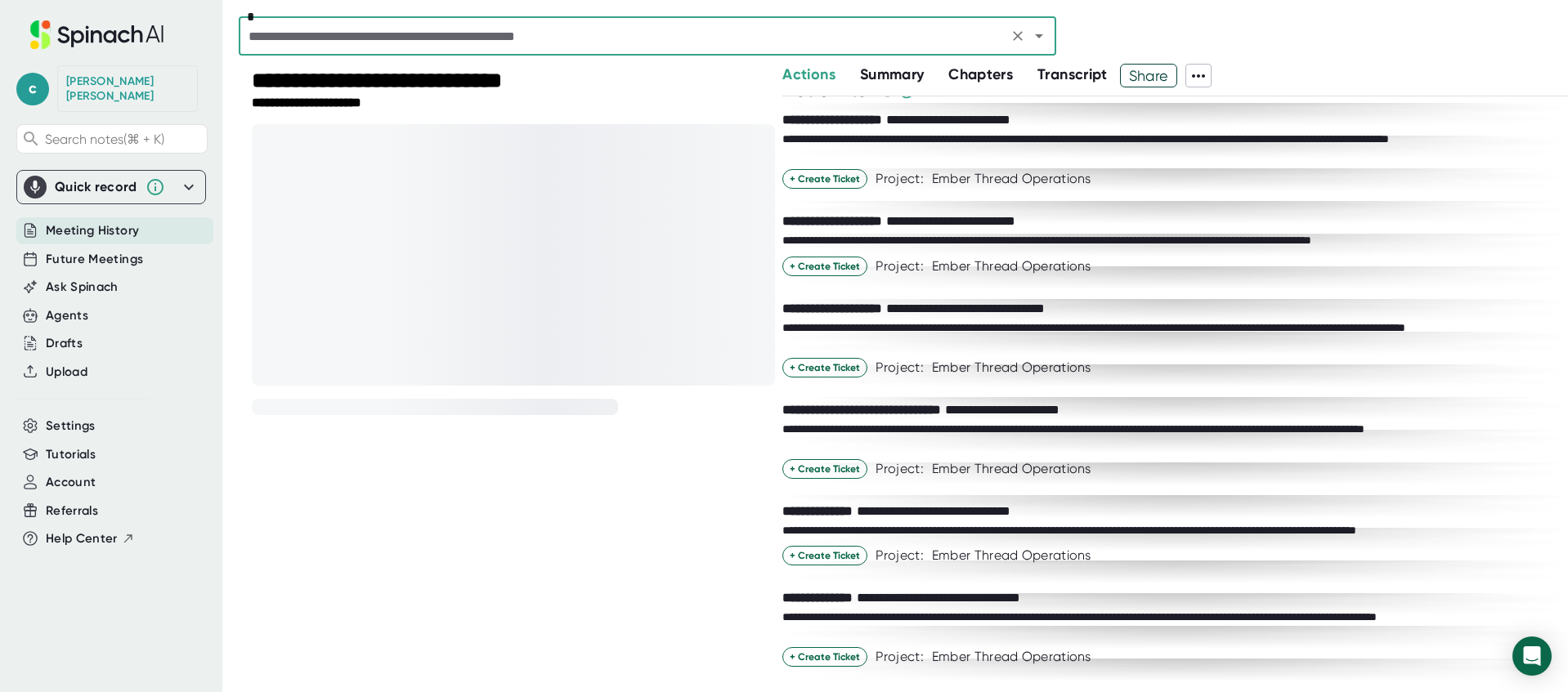
click at [866, 602] on div "**********" at bounding box center [927, 598] width 289 height 16
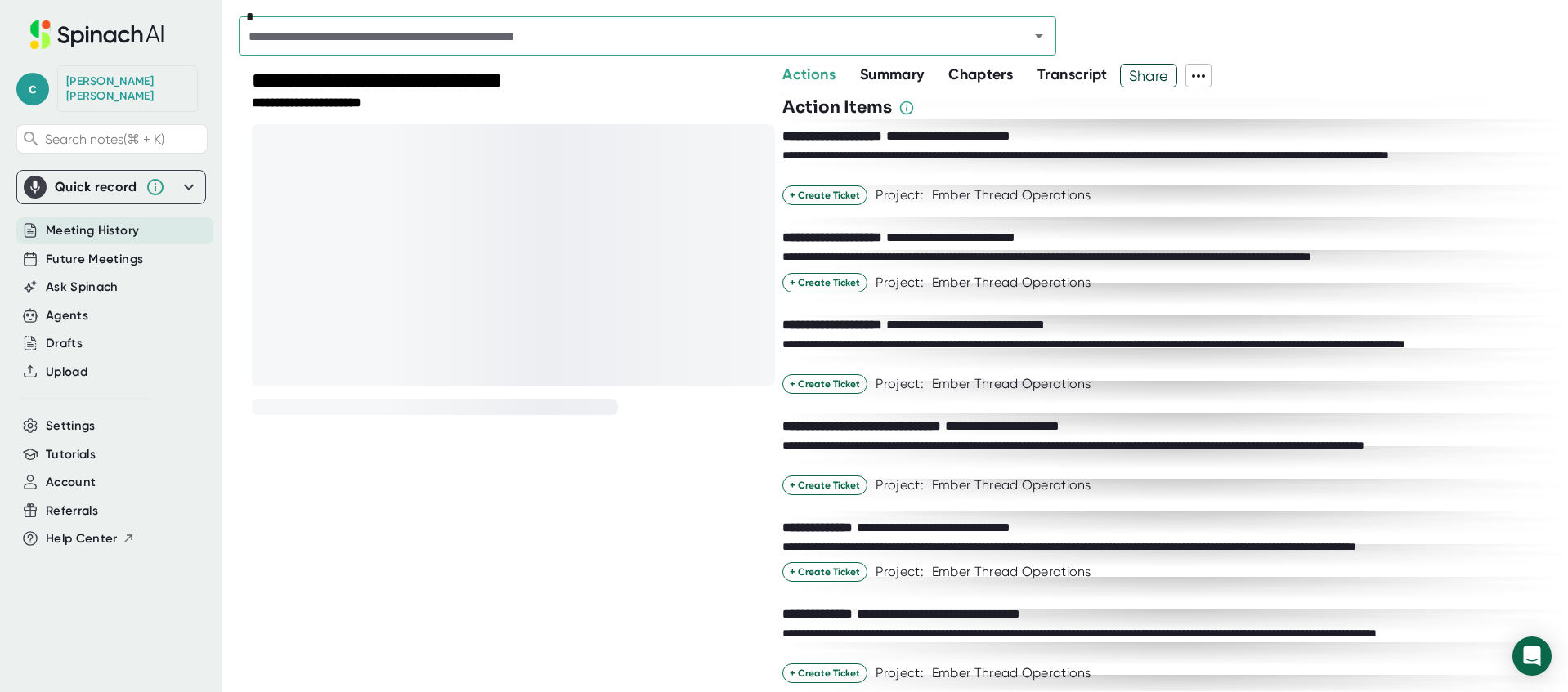
scroll to position [0, 0]
